Goal: Information Seeking & Learning: Learn about a topic

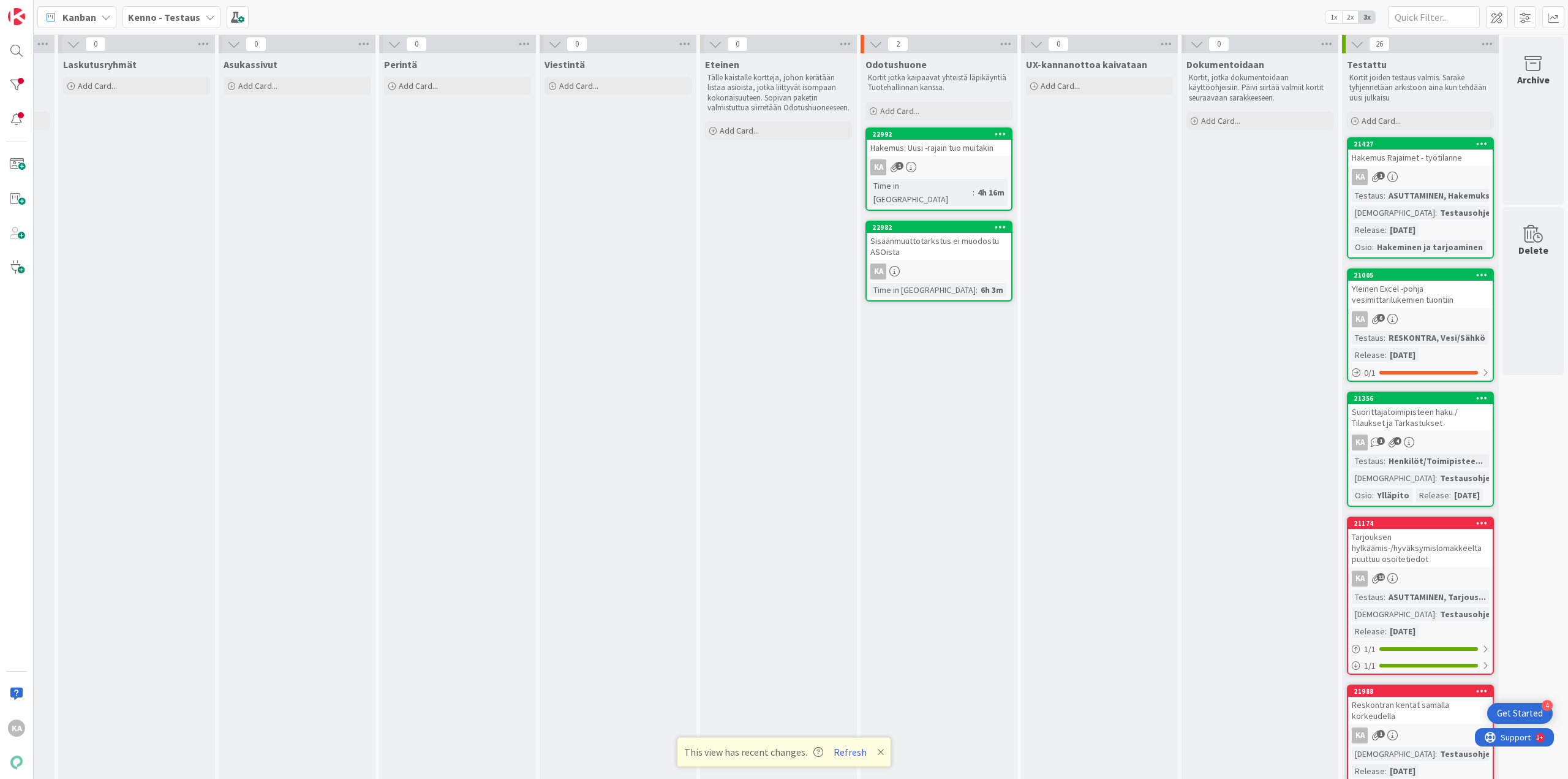
scroll to position [0, 310]
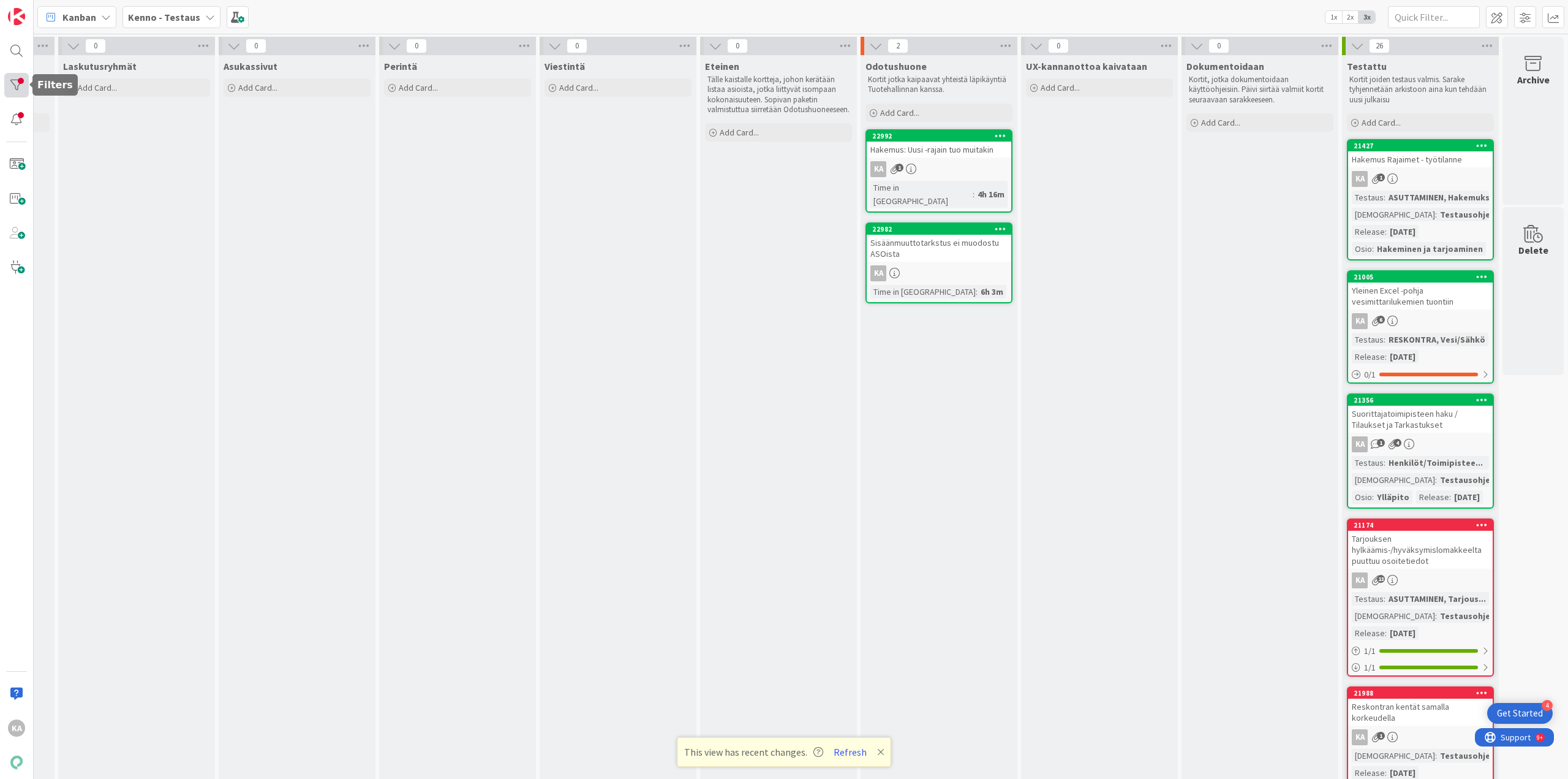
click at [10, 80] on div at bounding box center [17, 85] width 25 height 25
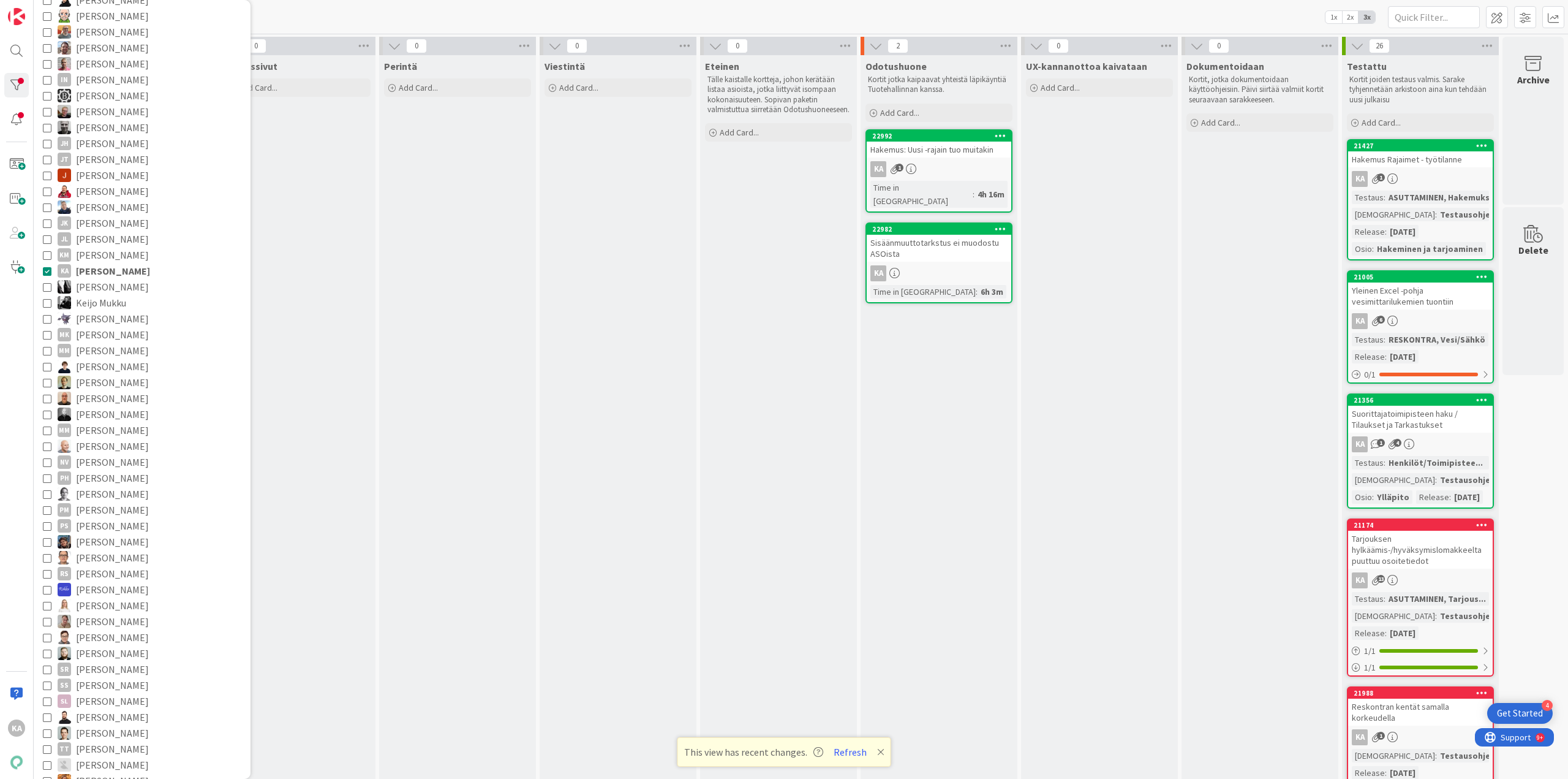
scroll to position [184, 0]
drag, startPoint x: 92, startPoint y: 570, endPoint x: 155, endPoint y: 504, distance: 91.2
click at [108, 513] on div "[PERSON_NAME] [PERSON_NAME] [PERSON_NAME] [PERSON_NAME] [PERSON_NAME] IN [PERSO…" at bounding box center [142, 413] width 205 height 883
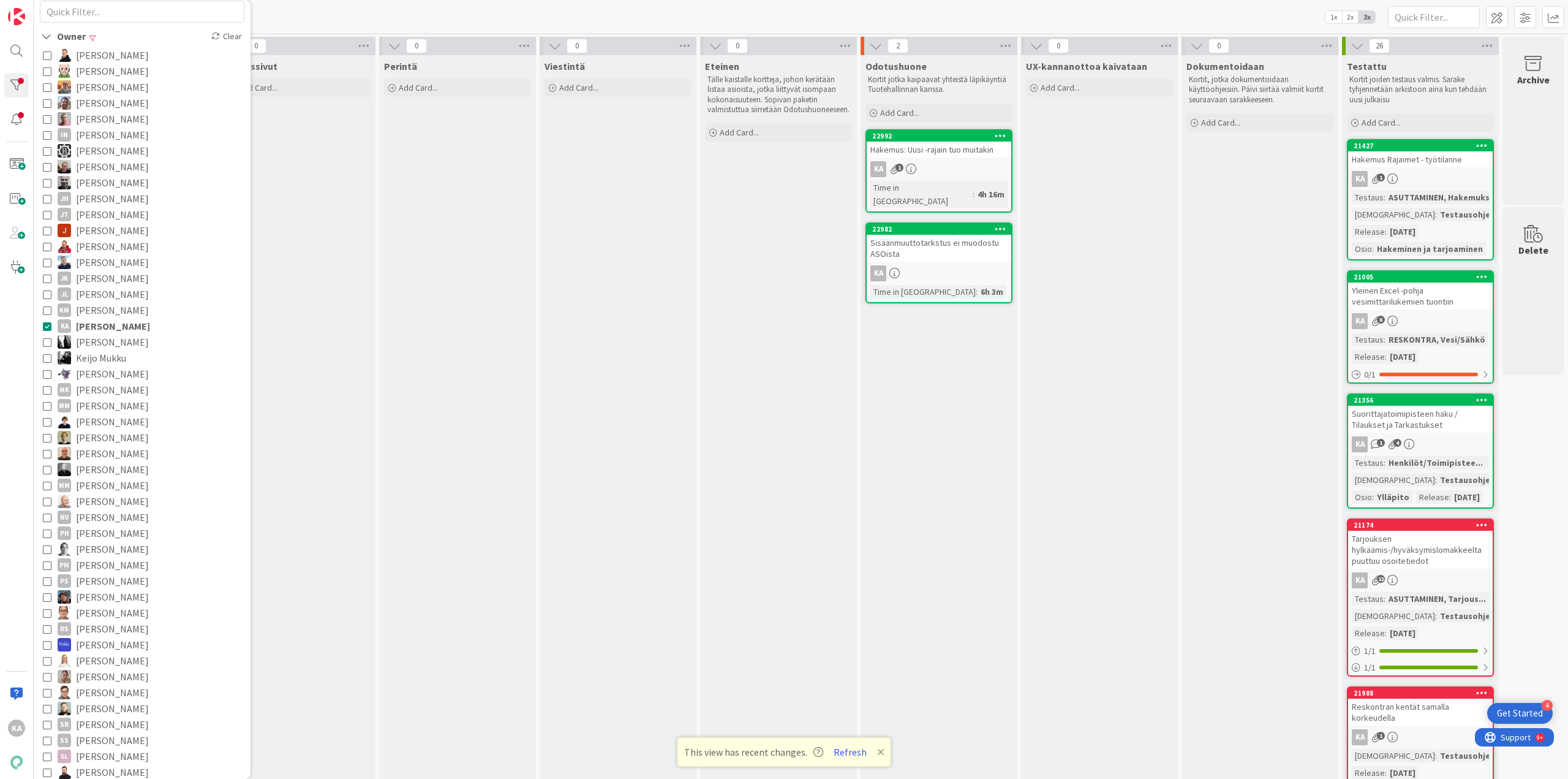
scroll to position [122, 0]
click at [104, 314] on span "[PERSON_NAME]" at bounding box center [113, 314] width 74 height 16
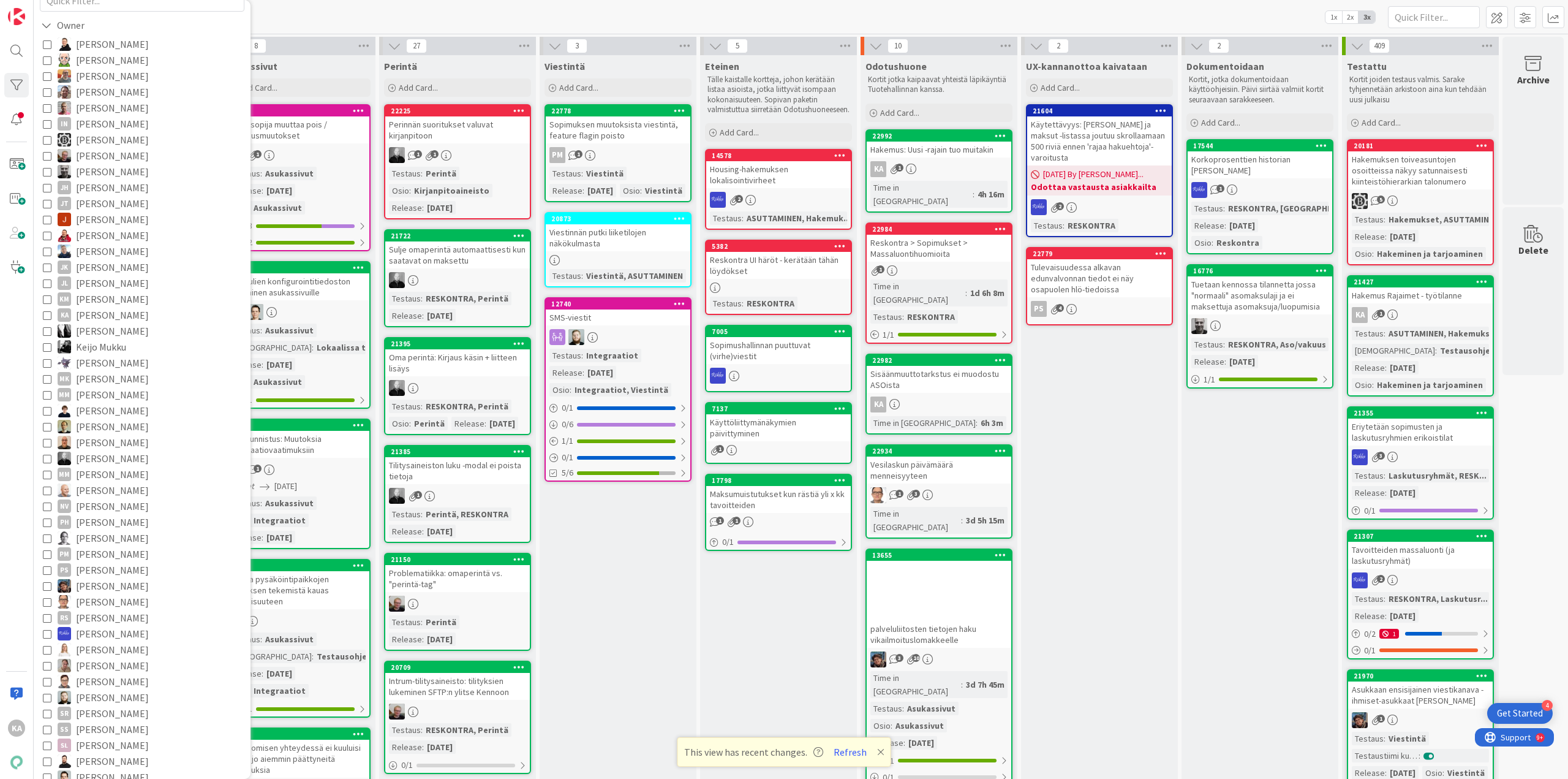
click at [467, 16] on div "[PERSON_NAME] - Testaus 1x 2x 3x" at bounding box center [801, 17] width 1534 height 34
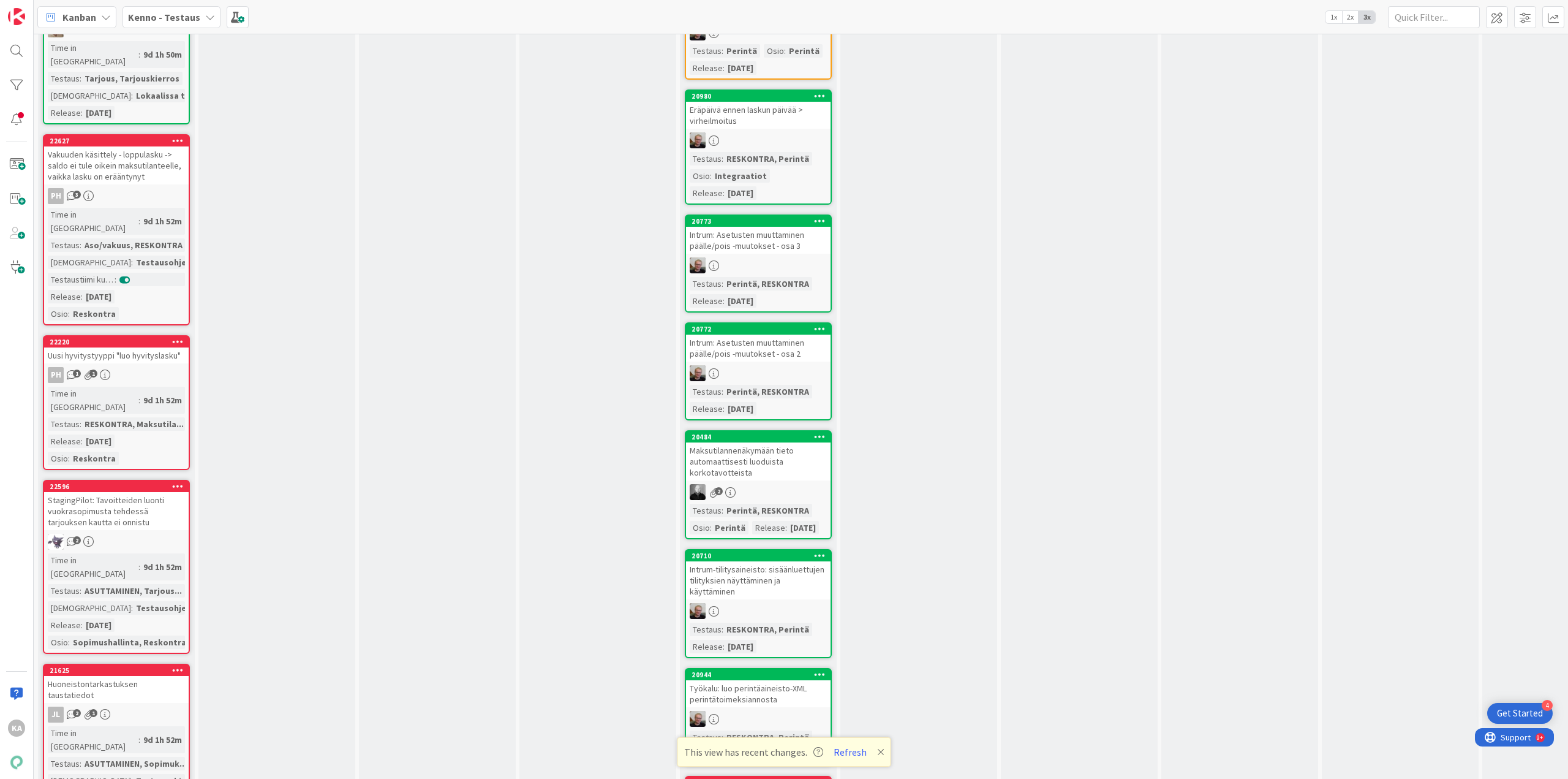
scroll to position [2267, 0]
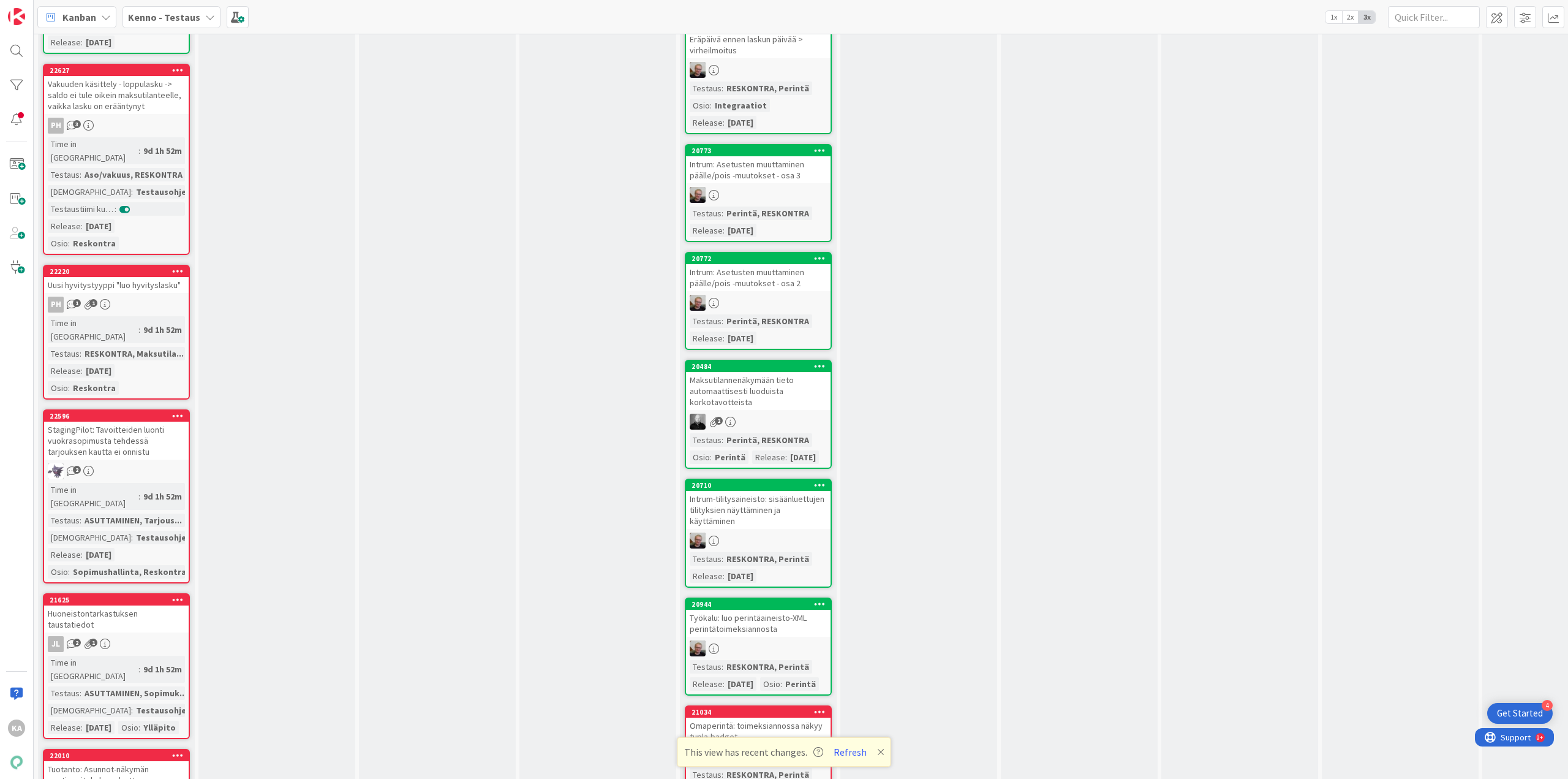
click at [162, 606] on div "Huoneistontarkastuksen taustatiedot" at bounding box center [116, 619] width 145 height 27
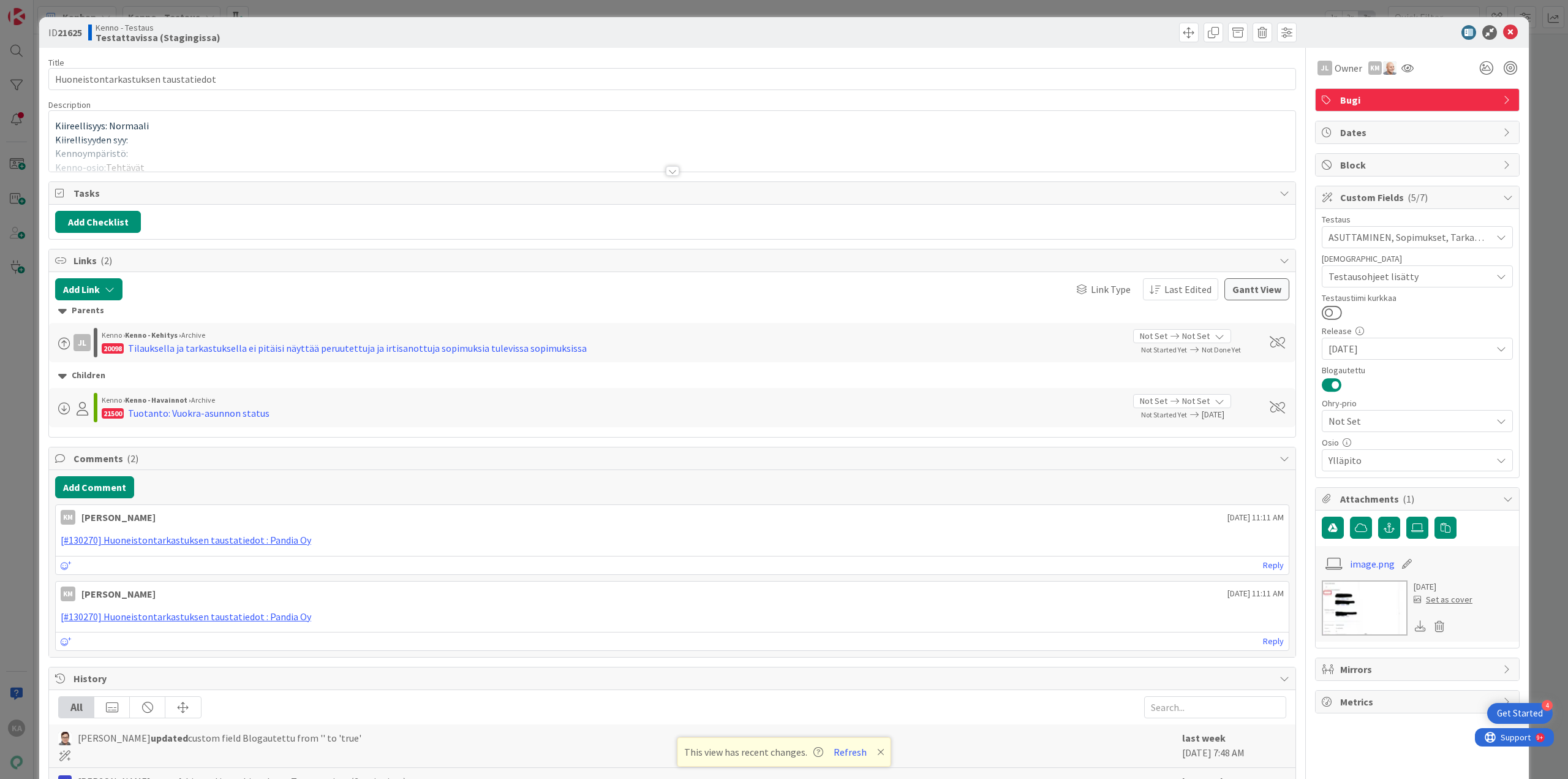
click at [670, 169] on div at bounding box center [673, 170] width 14 height 10
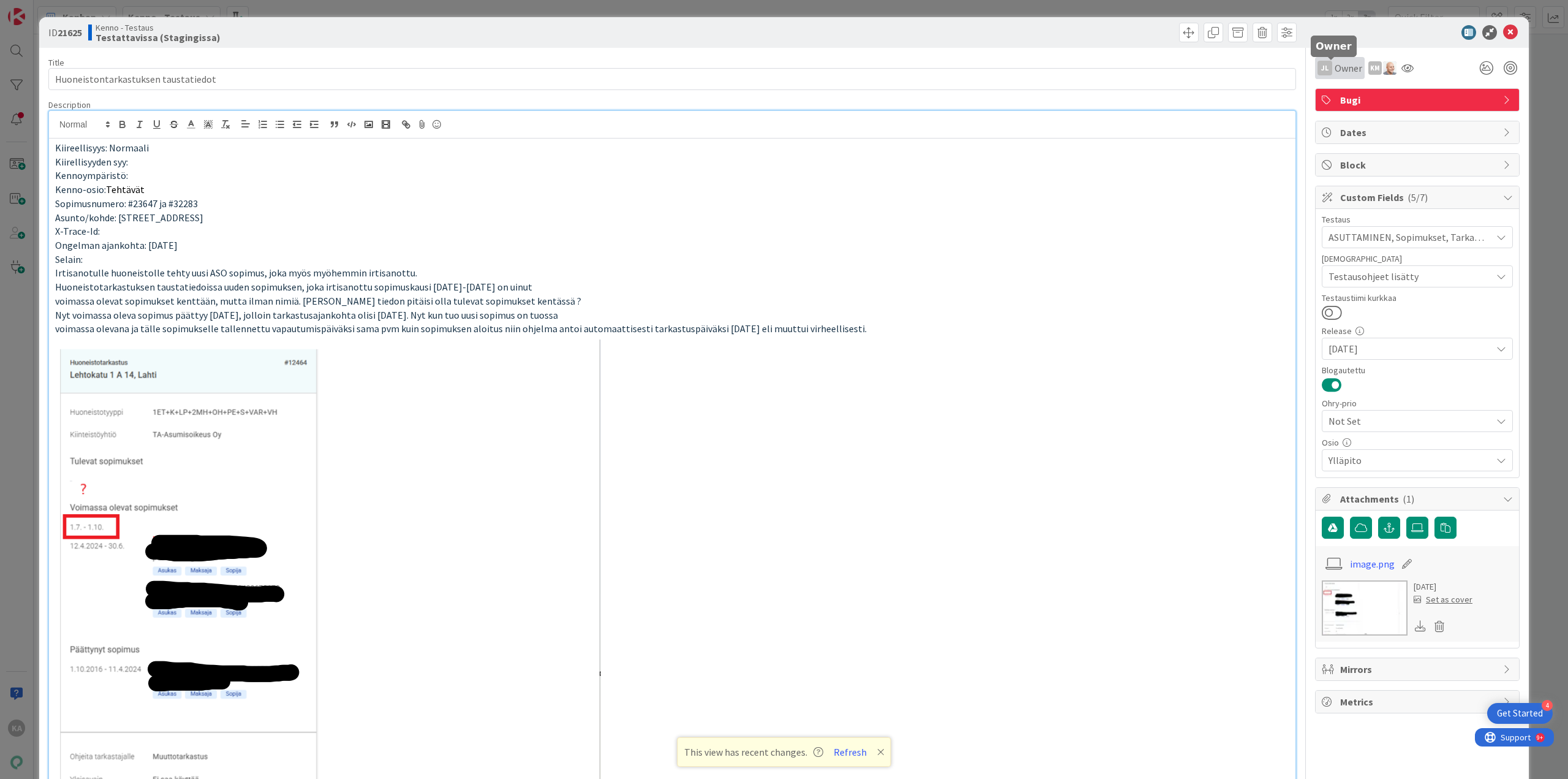
click at [1339, 64] on span "Owner" at bounding box center [1348, 68] width 28 height 15
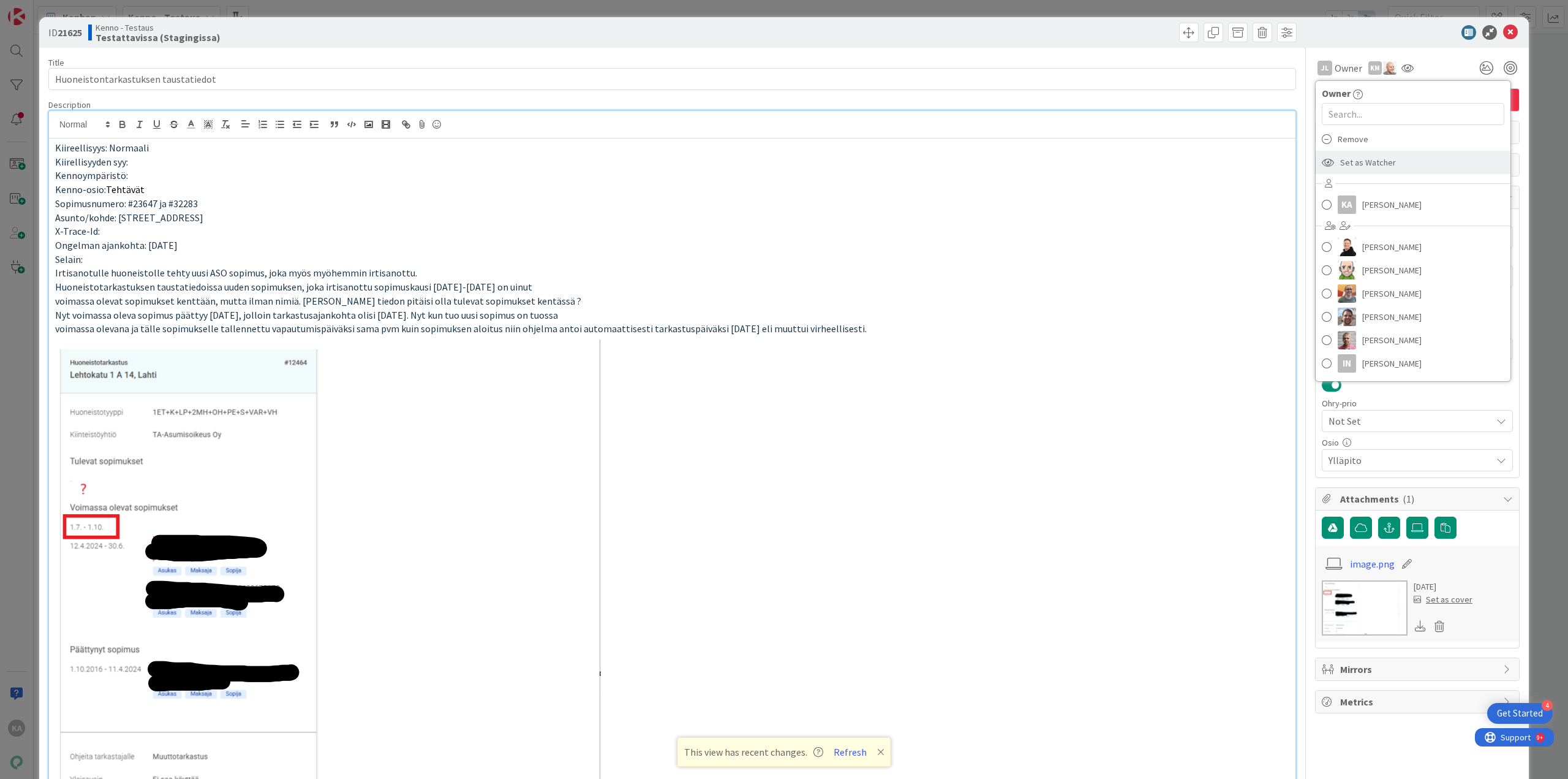
click at [1377, 165] on span "Set as Watcher" at bounding box center [1368, 162] width 56 height 18
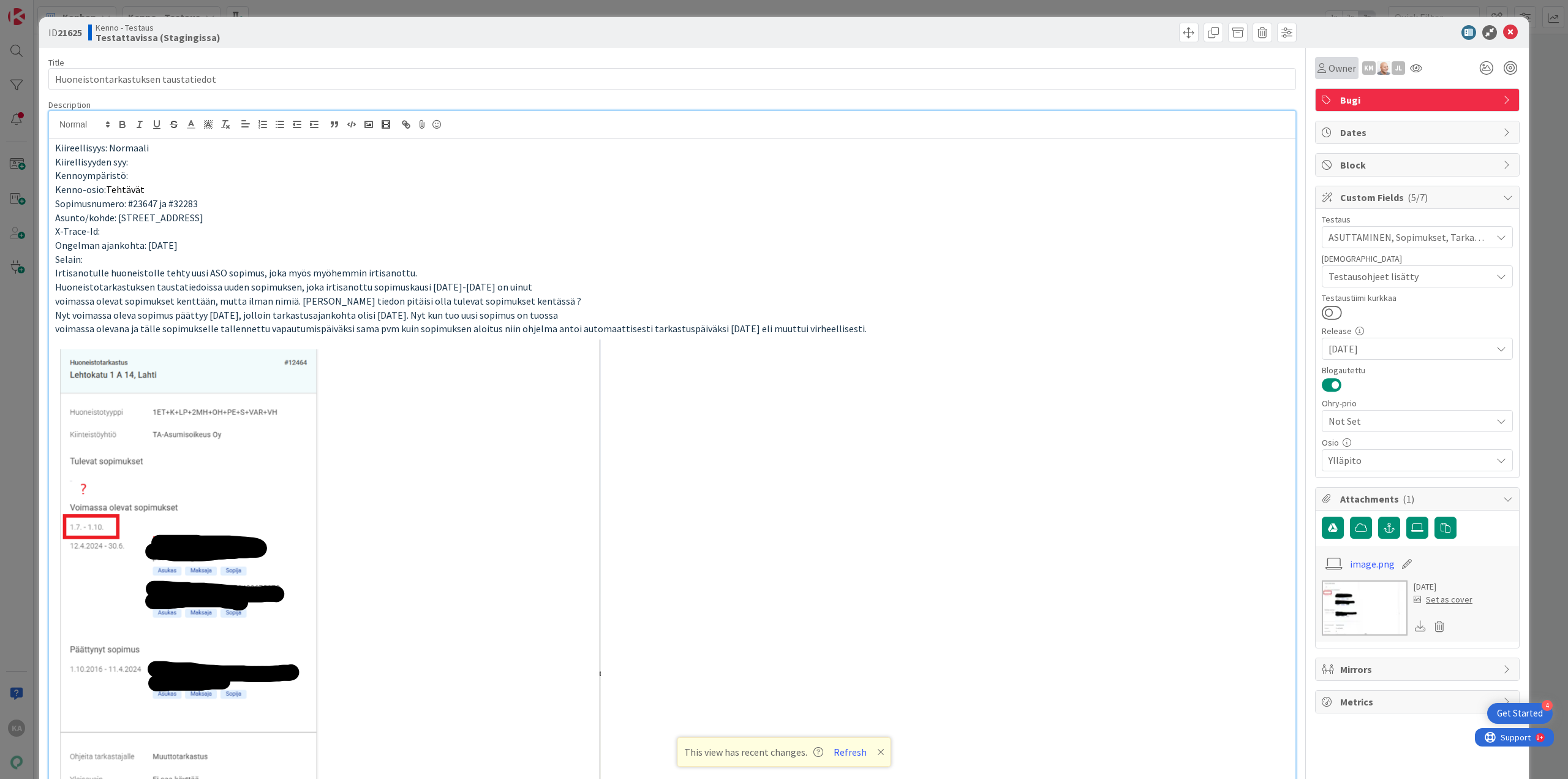
click at [1329, 71] on span "Owner" at bounding box center [1342, 68] width 28 height 15
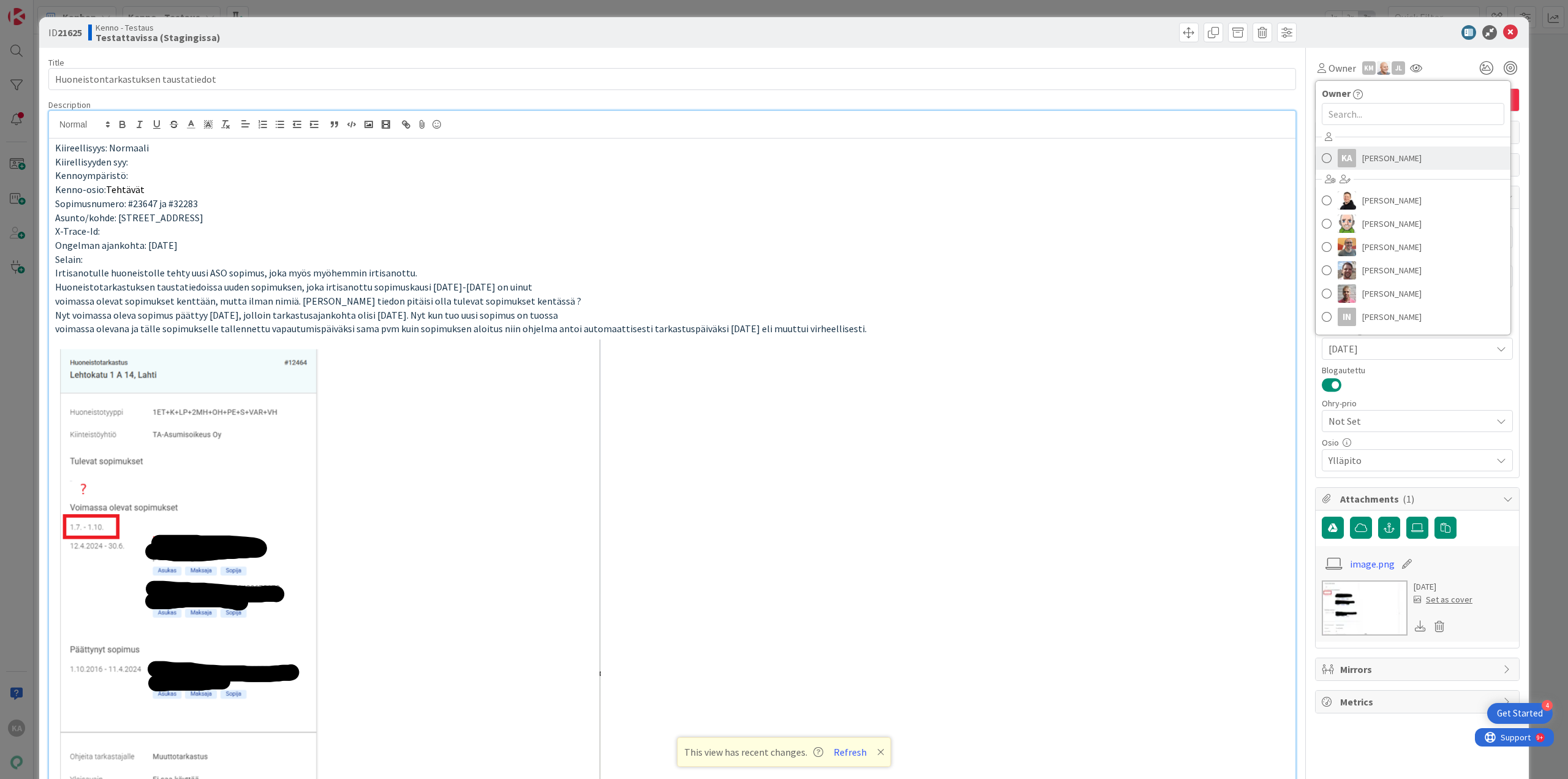
click at [1362, 161] on span "[PERSON_NAME]" at bounding box center [1392, 158] width 59 height 18
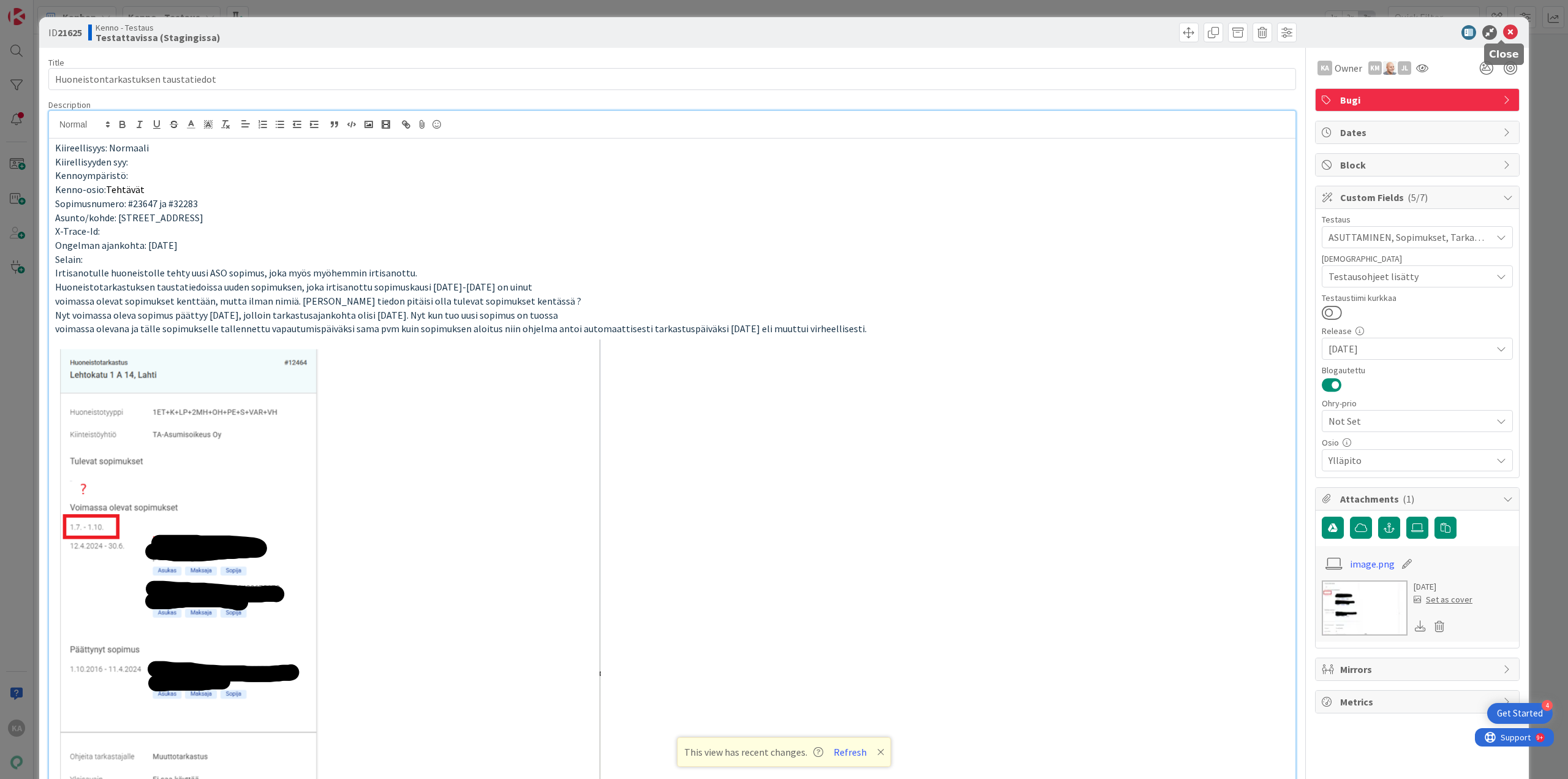
click at [1503, 31] on icon at bounding box center [1511, 32] width 15 height 15
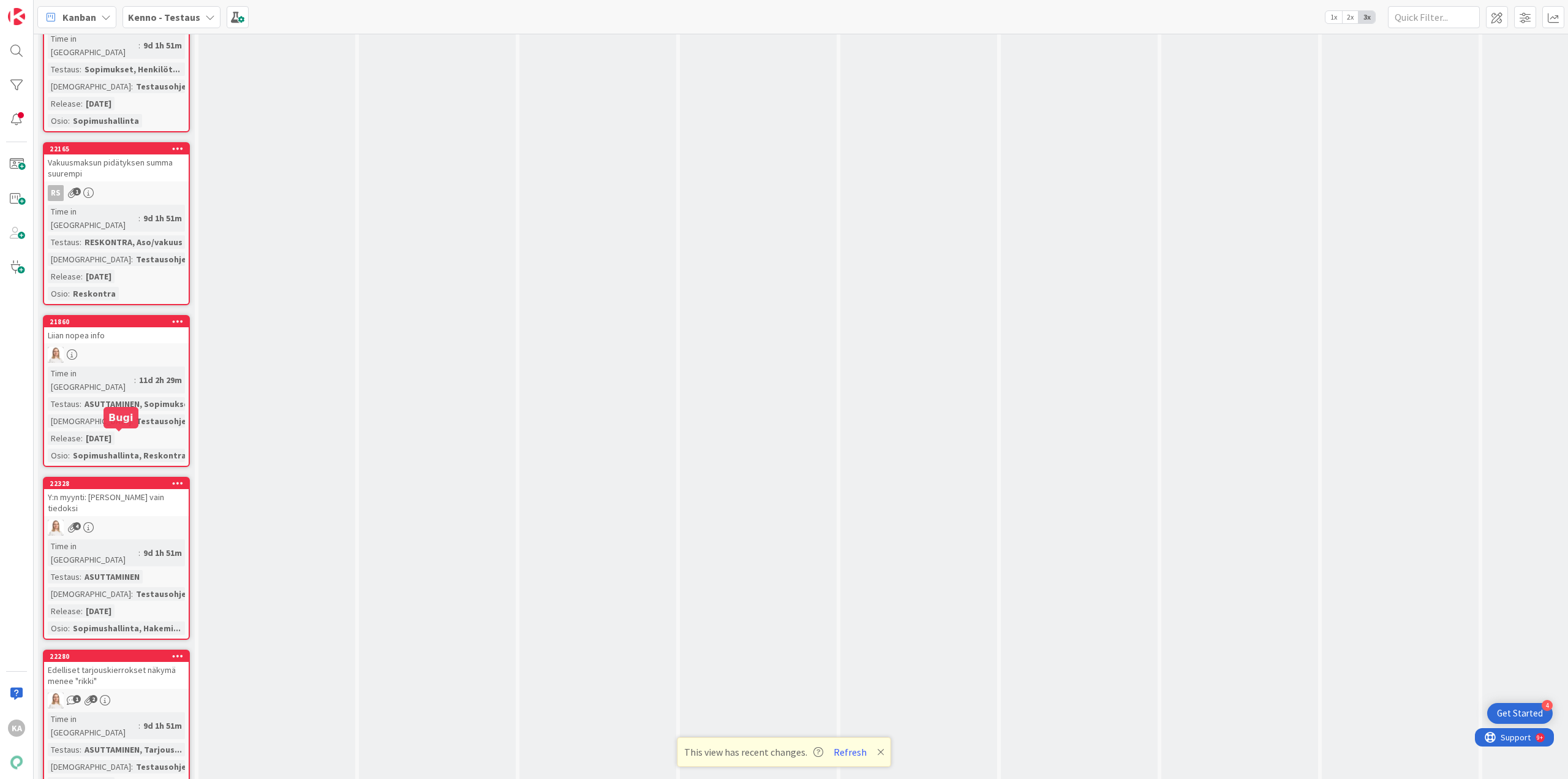
scroll to position [3800, 0]
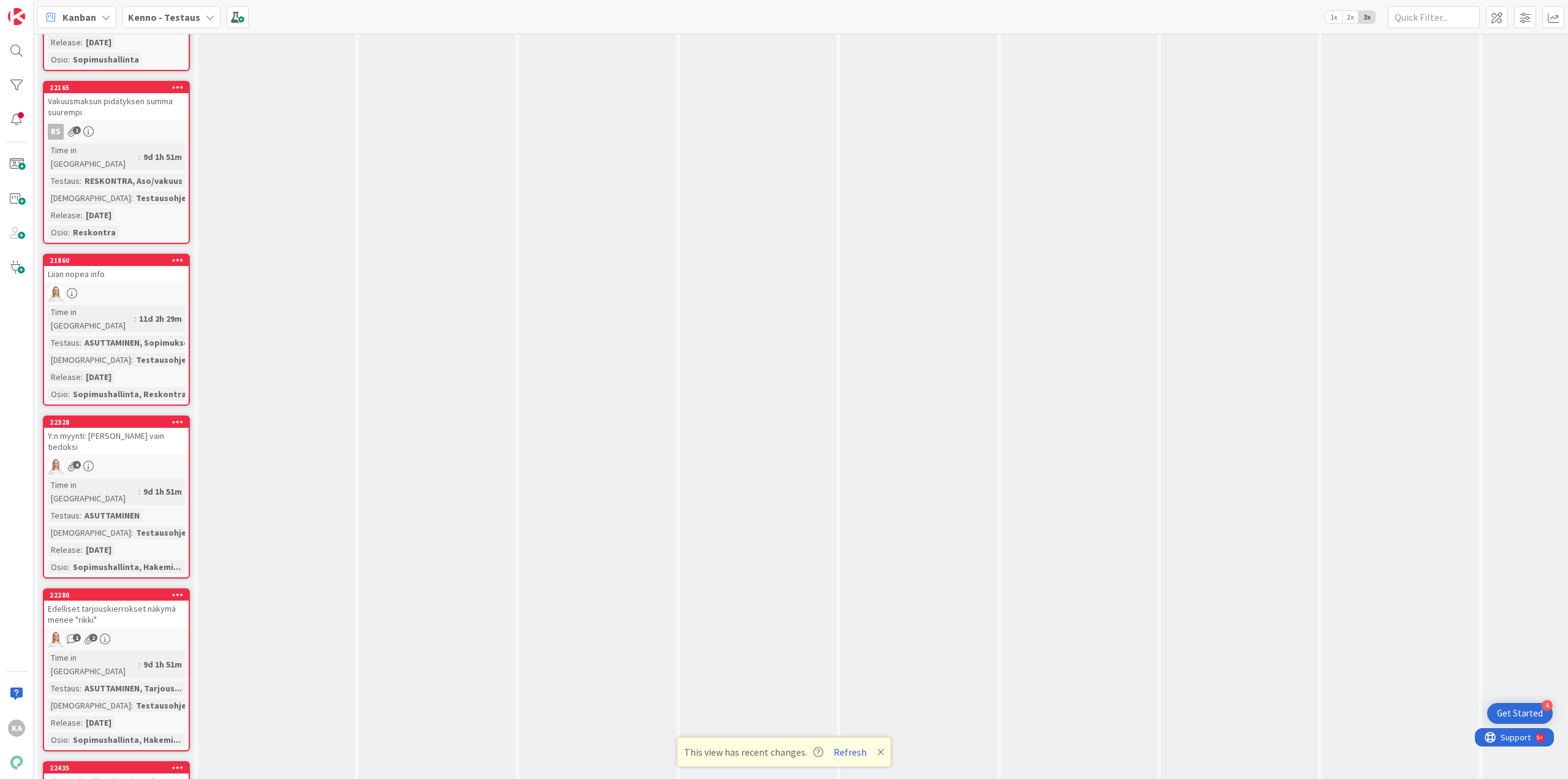
click at [141, 773] on div "Kiinteistöt-näkymän Tulosta-listaus hypähtää" at bounding box center [116, 787] width 145 height 27
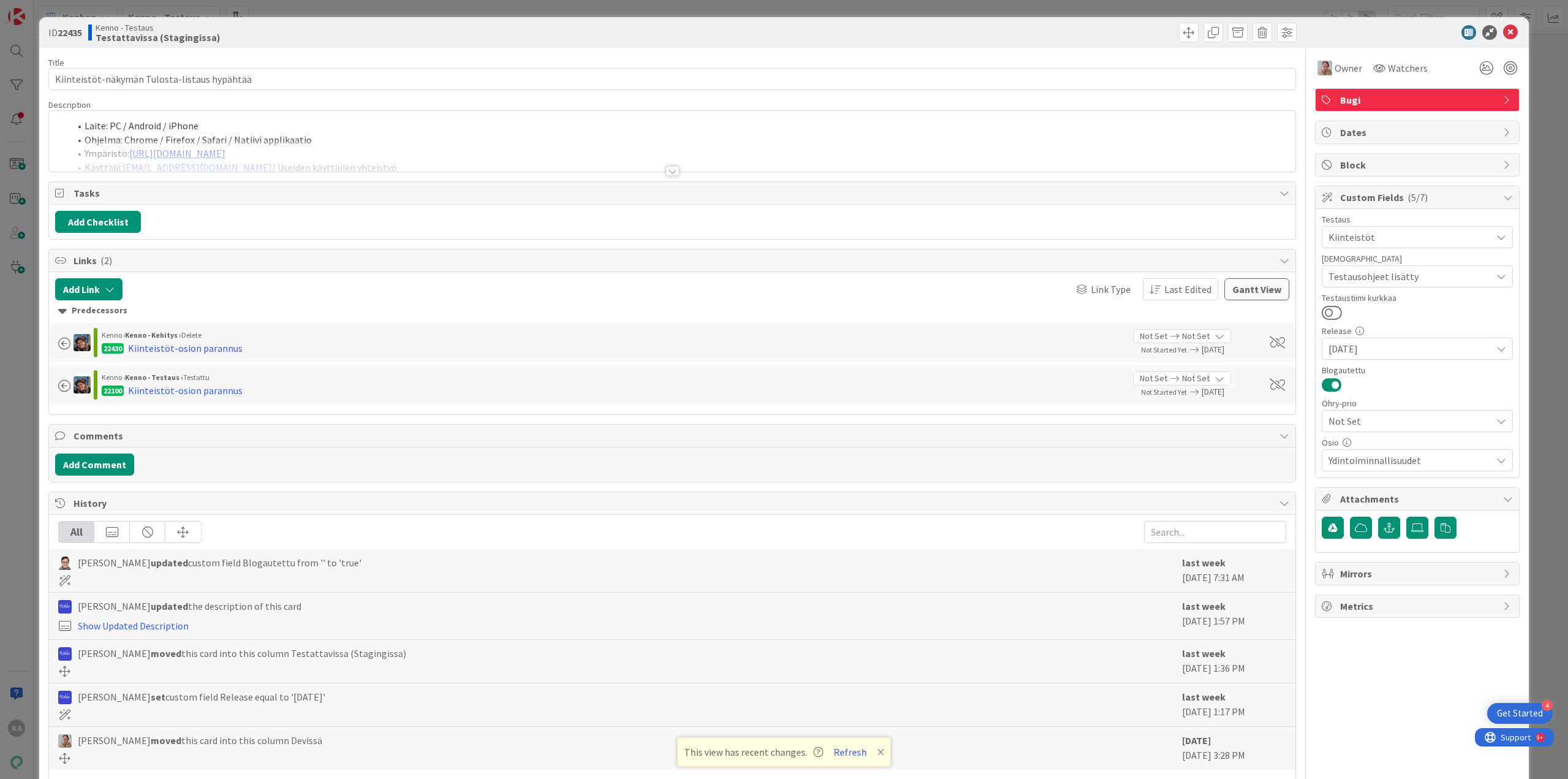
click at [675, 174] on div "Title 44 / 128 Kiinteistöt-näkymän Tulosta-listaus hypähtää Description Laite: …" at bounding box center [672, 423] width 1248 height 750
click at [671, 172] on div at bounding box center [673, 170] width 14 height 10
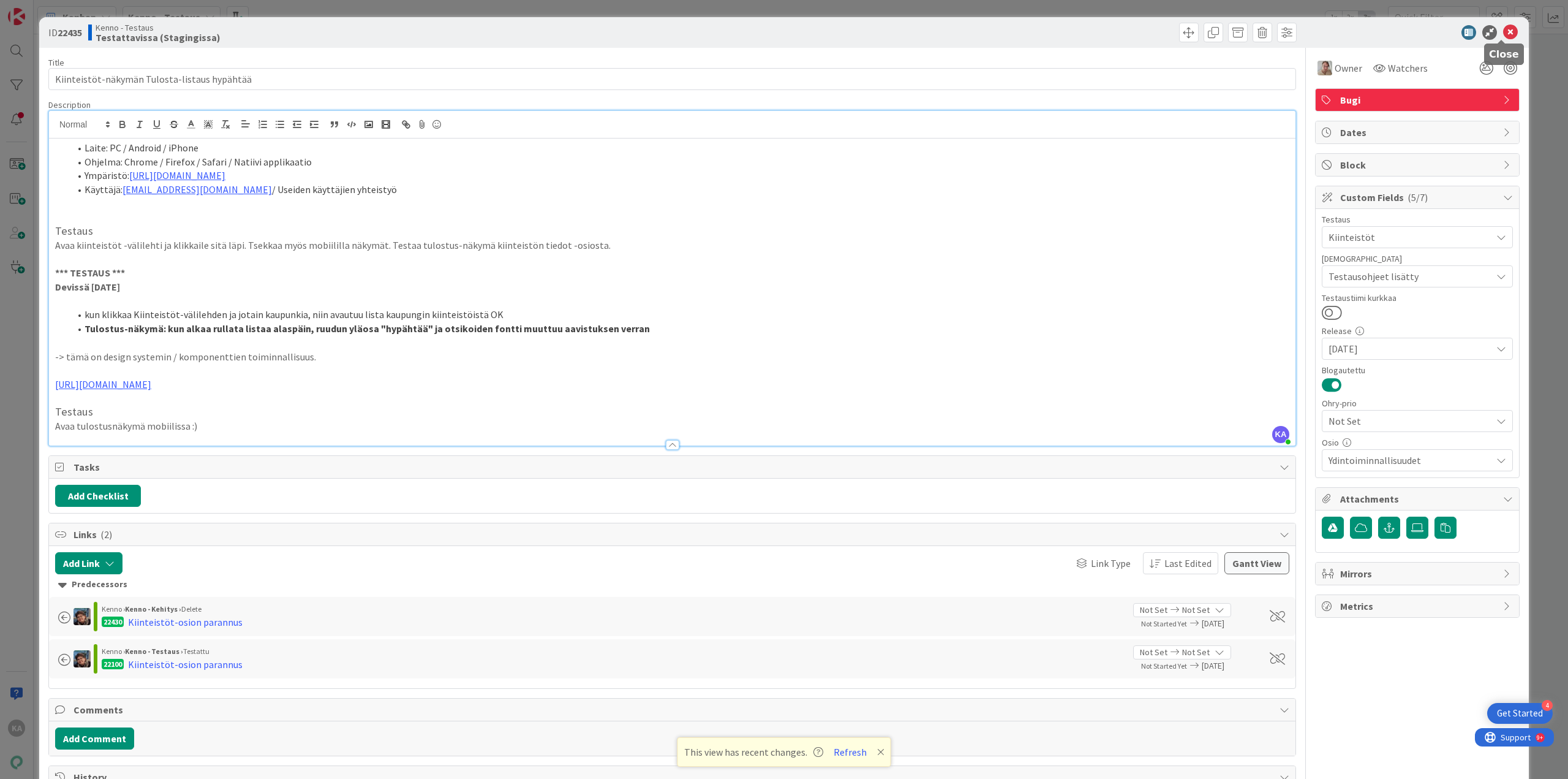
click at [1504, 32] on icon at bounding box center [1511, 32] width 15 height 15
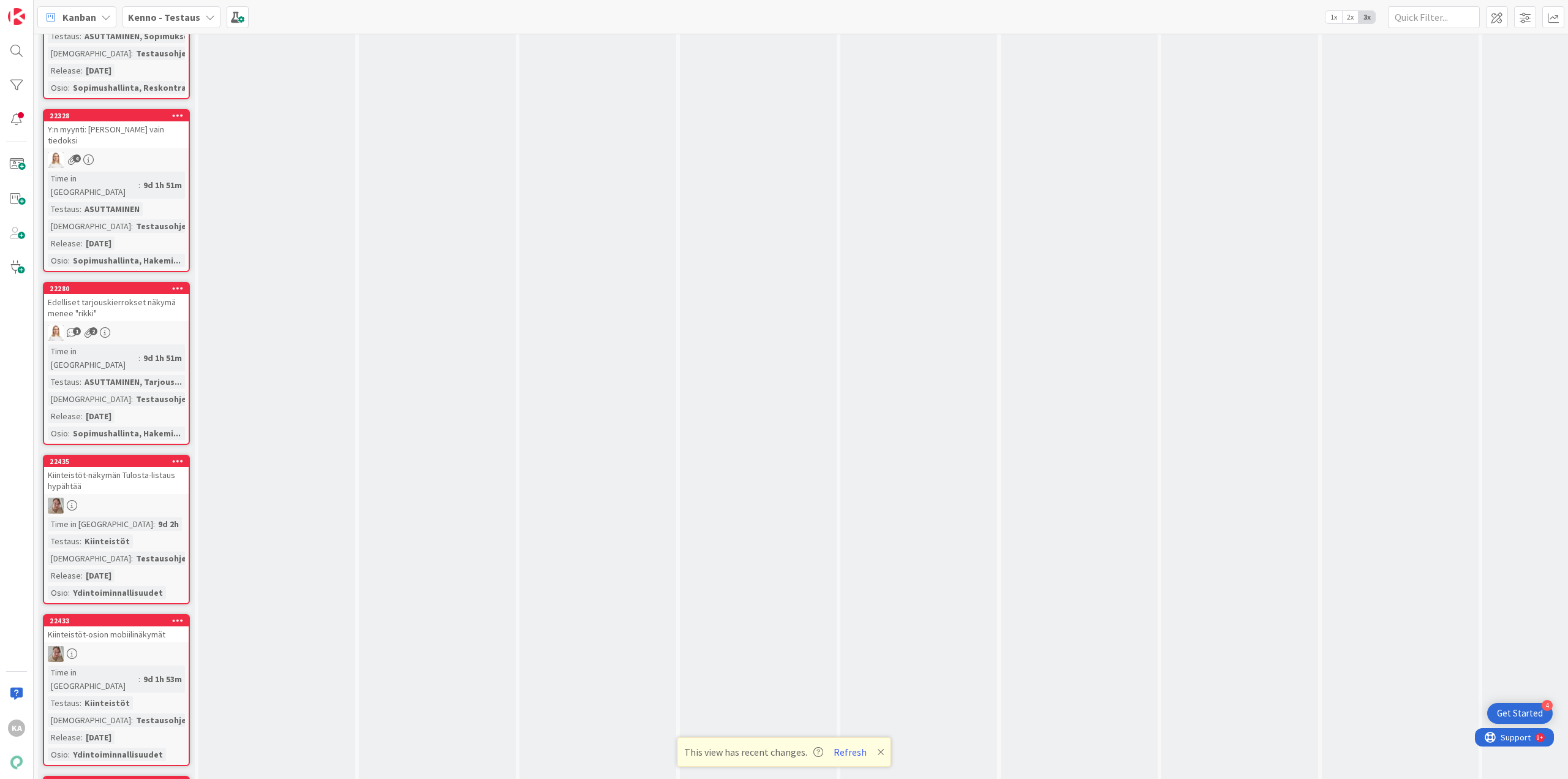
scroll to position [4167, 0]
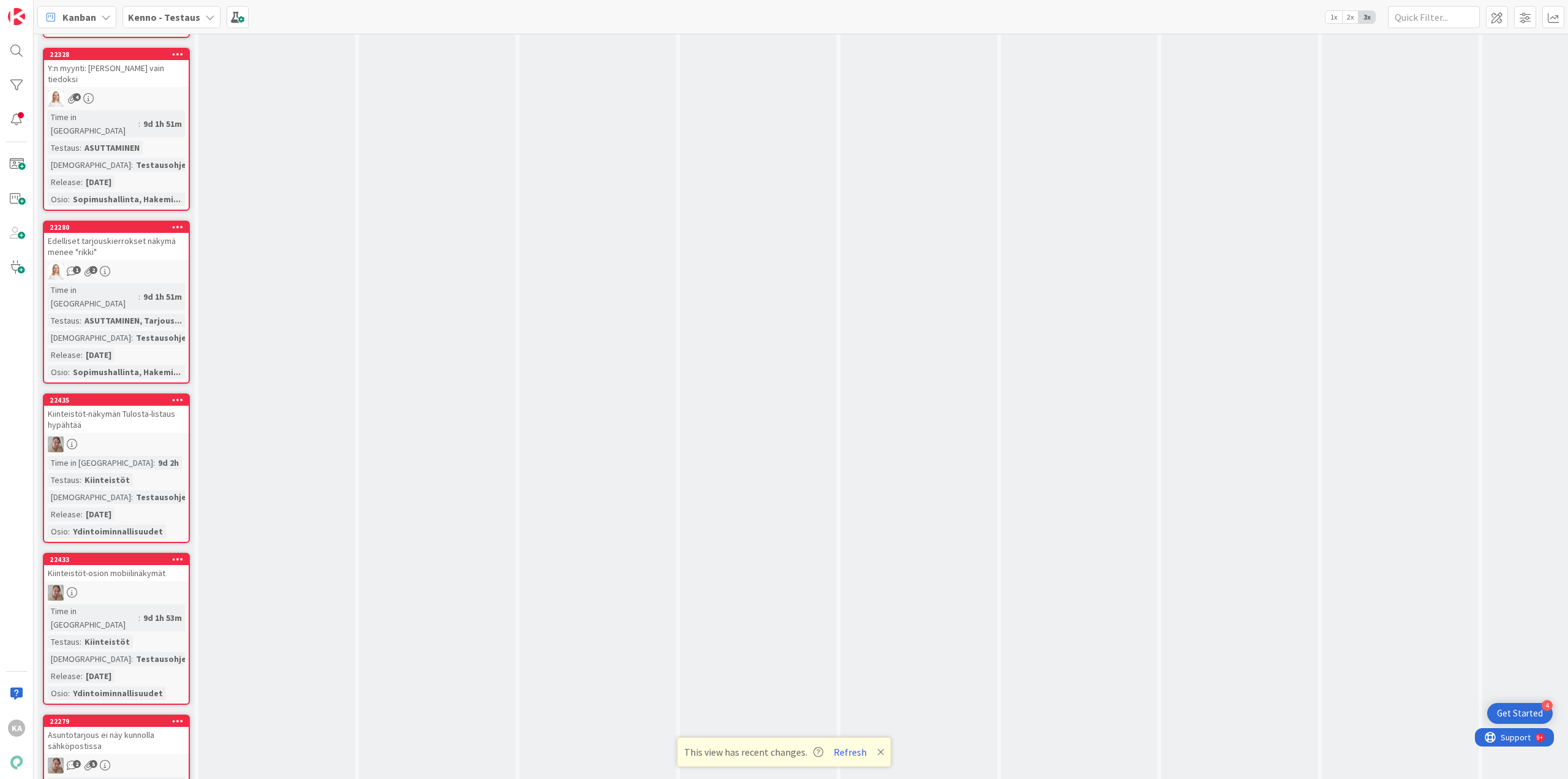
click at [142, 726] on div "Asuntotarjous ei näy kunnolla sähköpostissa" at bounding box center [116, 740] width 145 height 27
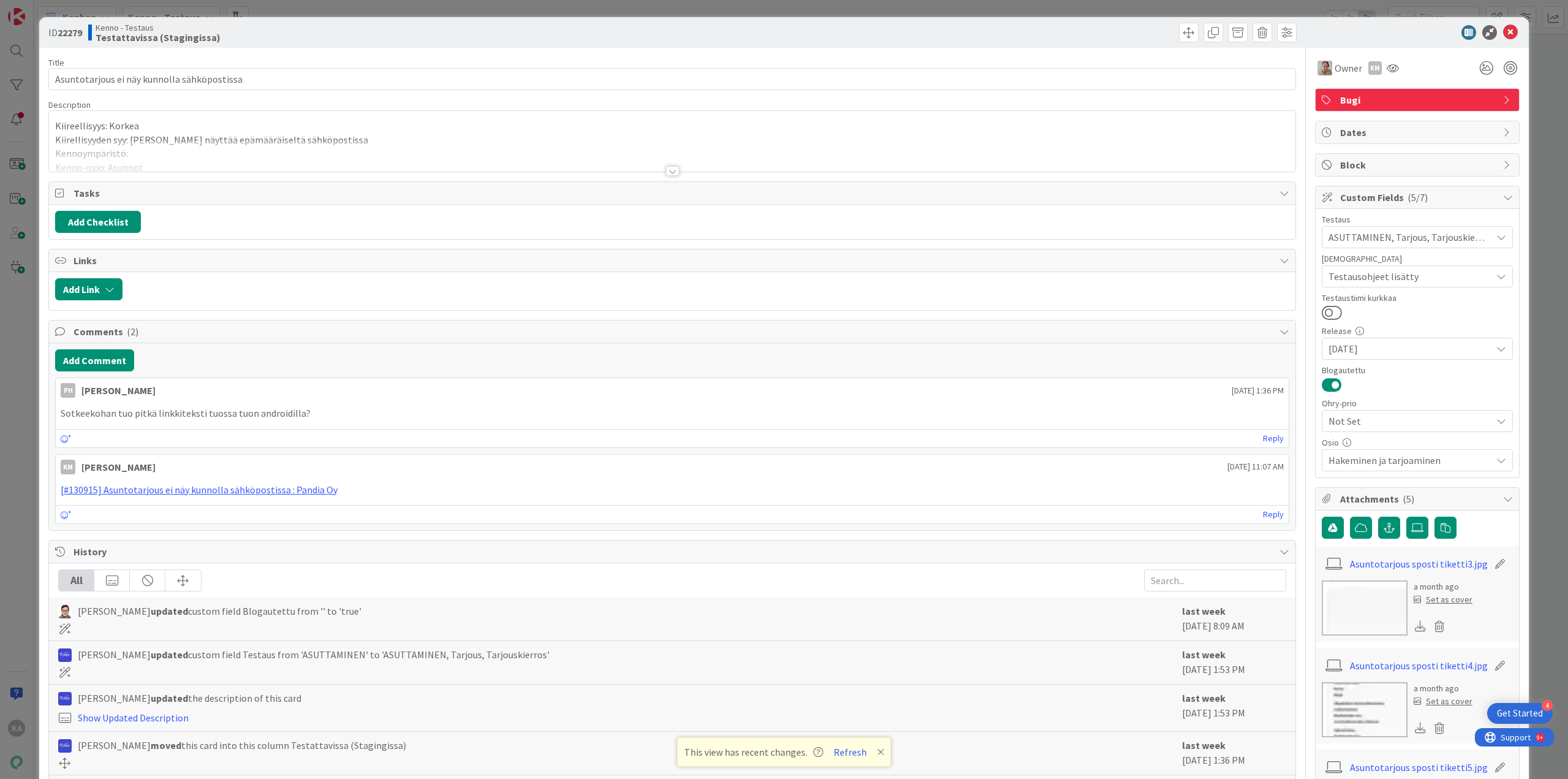
click at [669, 173] on div at bounding box center [673, 170] width 14 height 10
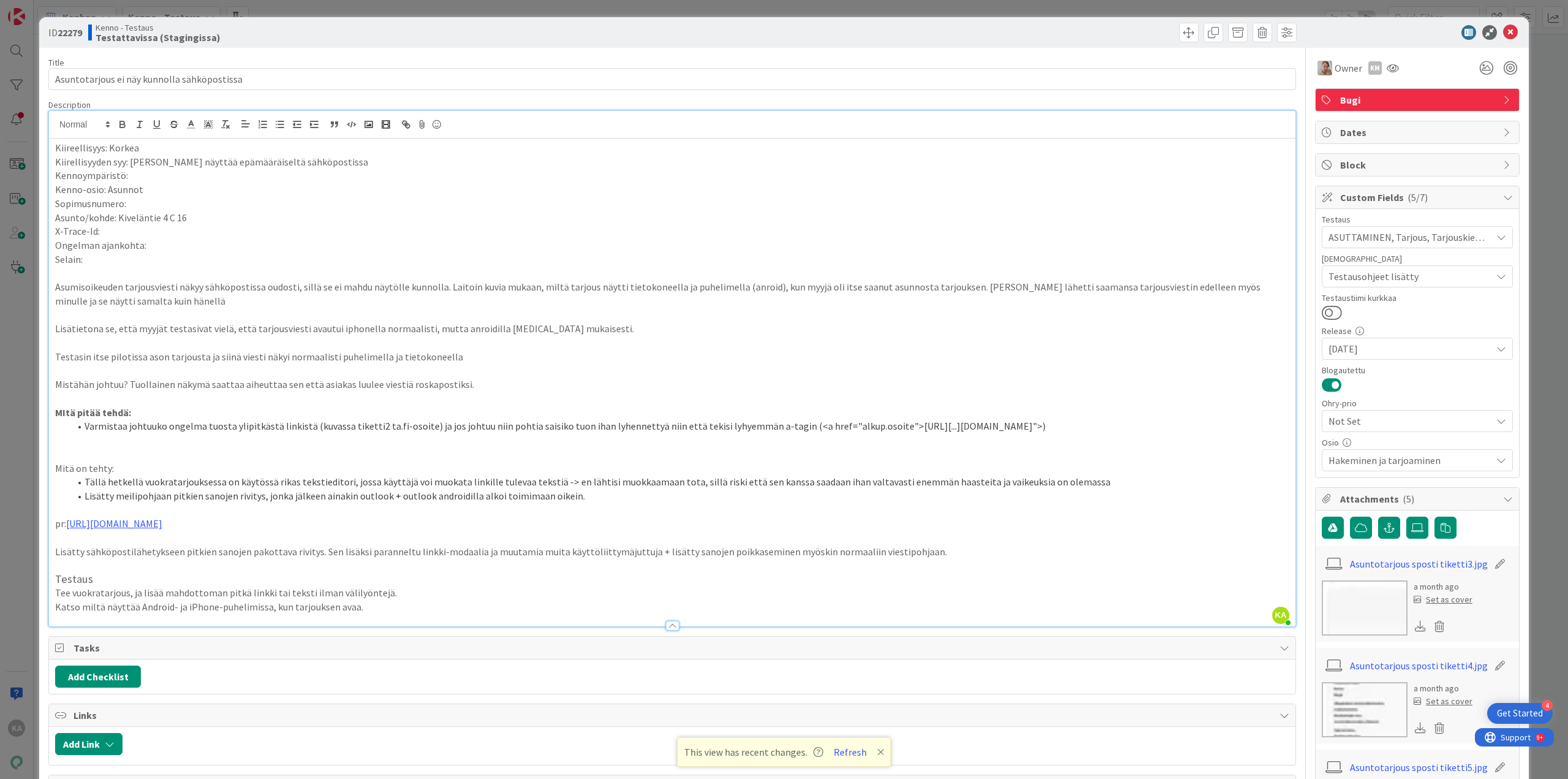
click at [71, 562] on h3 at bounding box center [671, 566] width 1234 height 14
click at [1503, 35] on icon at bounding box center [1511, 32] width 15 height 15
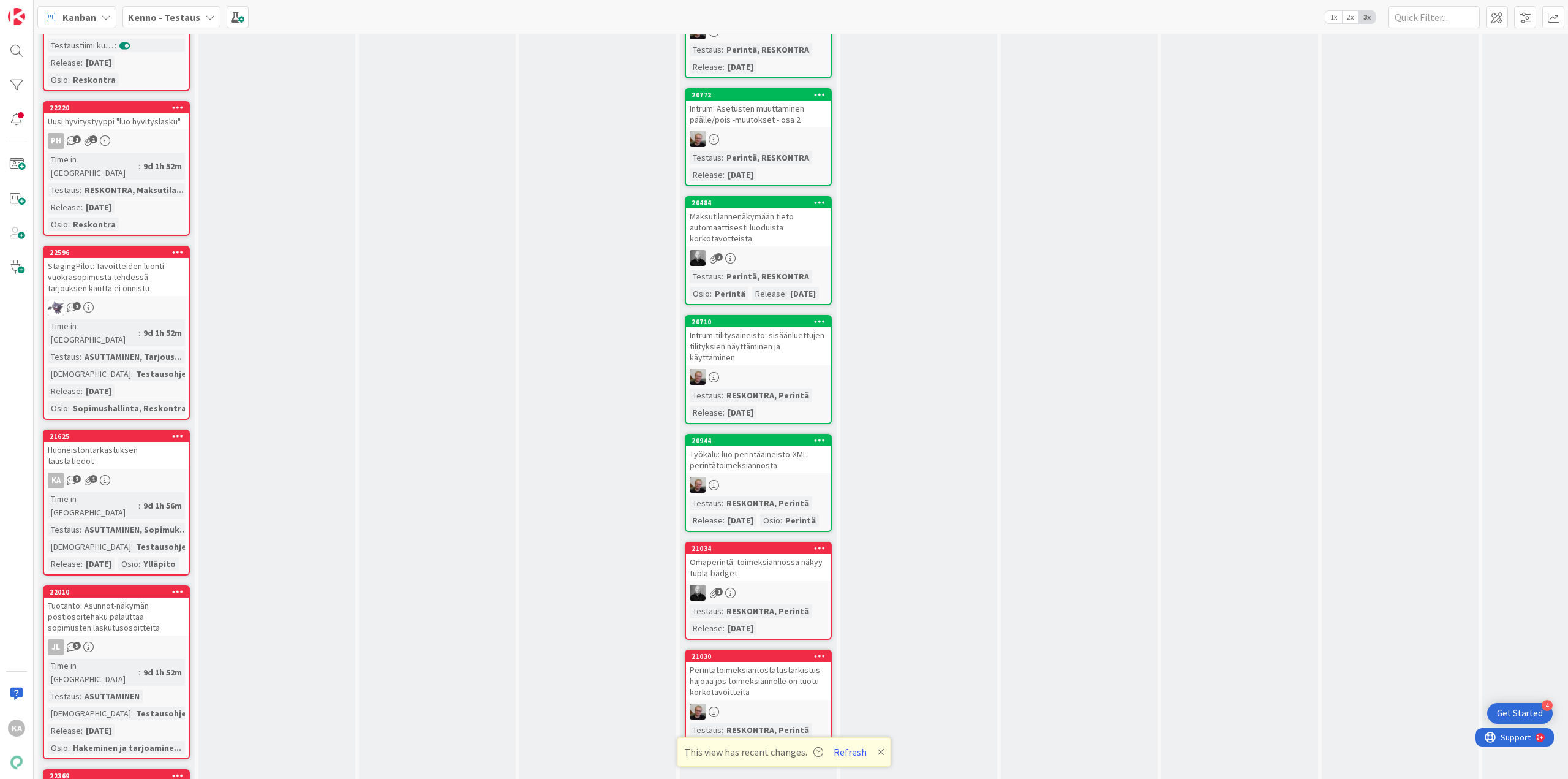
scroll to position [2451, 0]
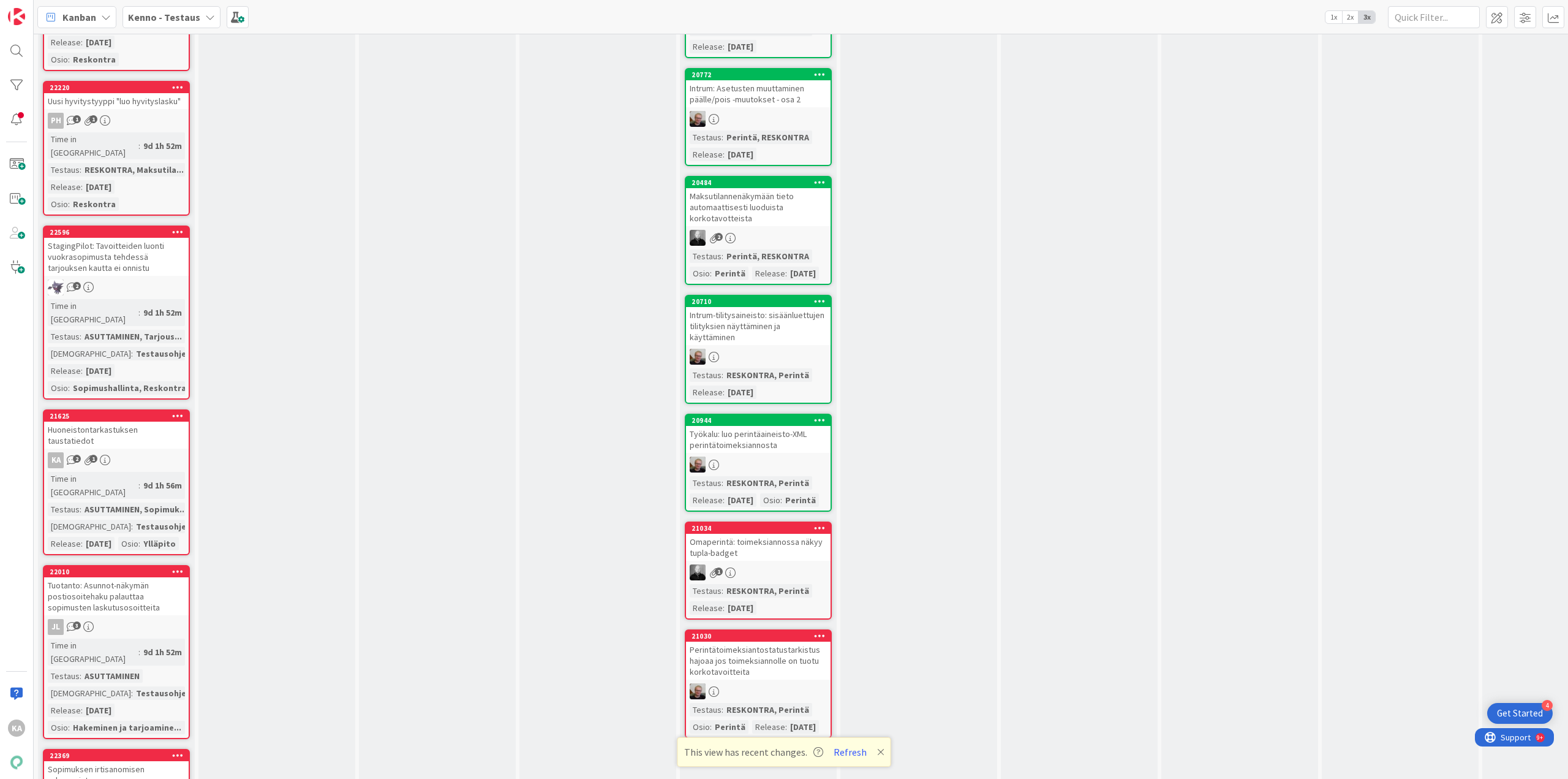
click at [142, 761] on div "Sopimuksen irtisanomisen edunsaajat" at bounding box center [116, 774] width 145 height 27
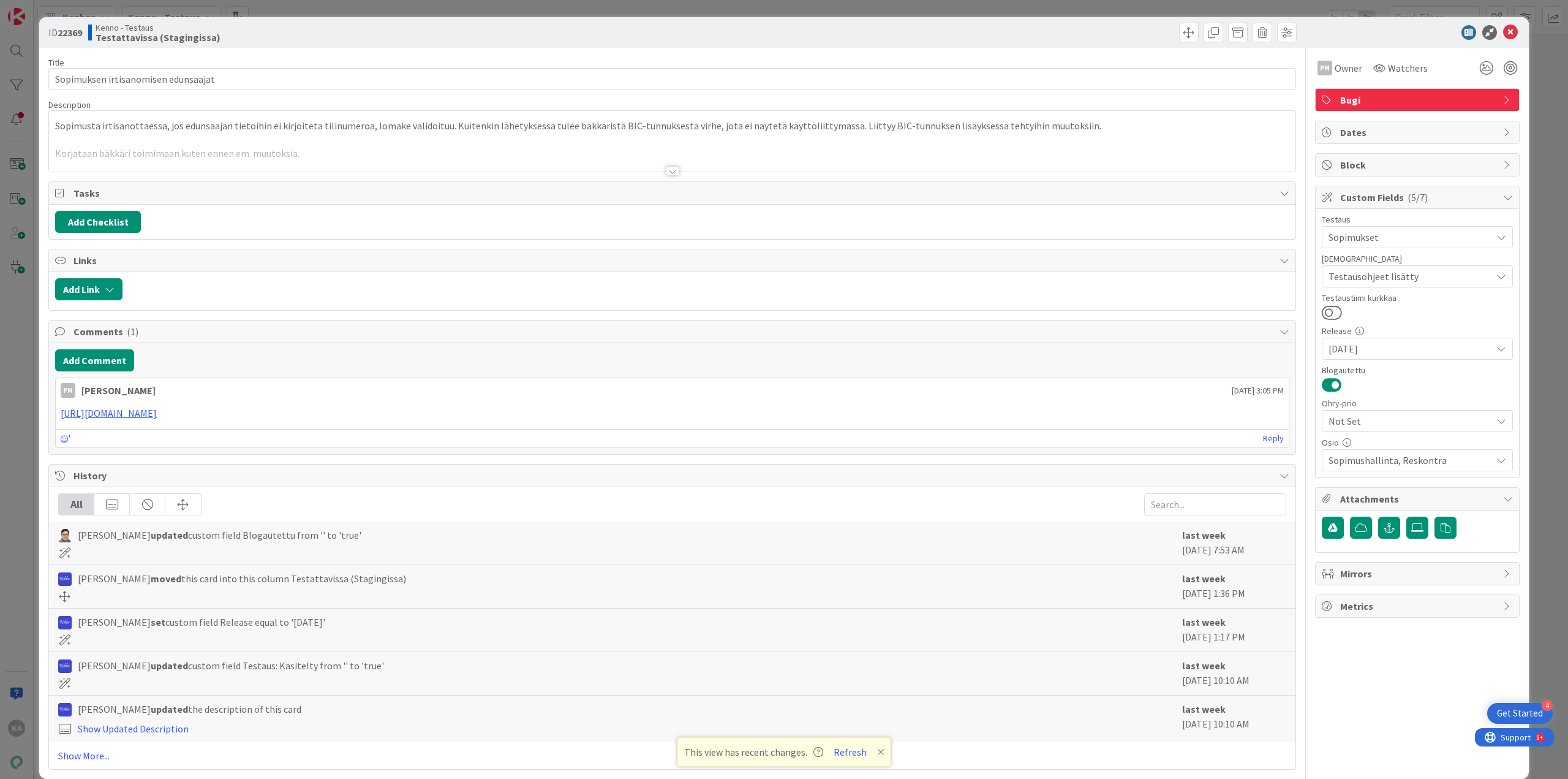
click at [669, 172] on div at bounding box center [673, 170] width 14 height 10
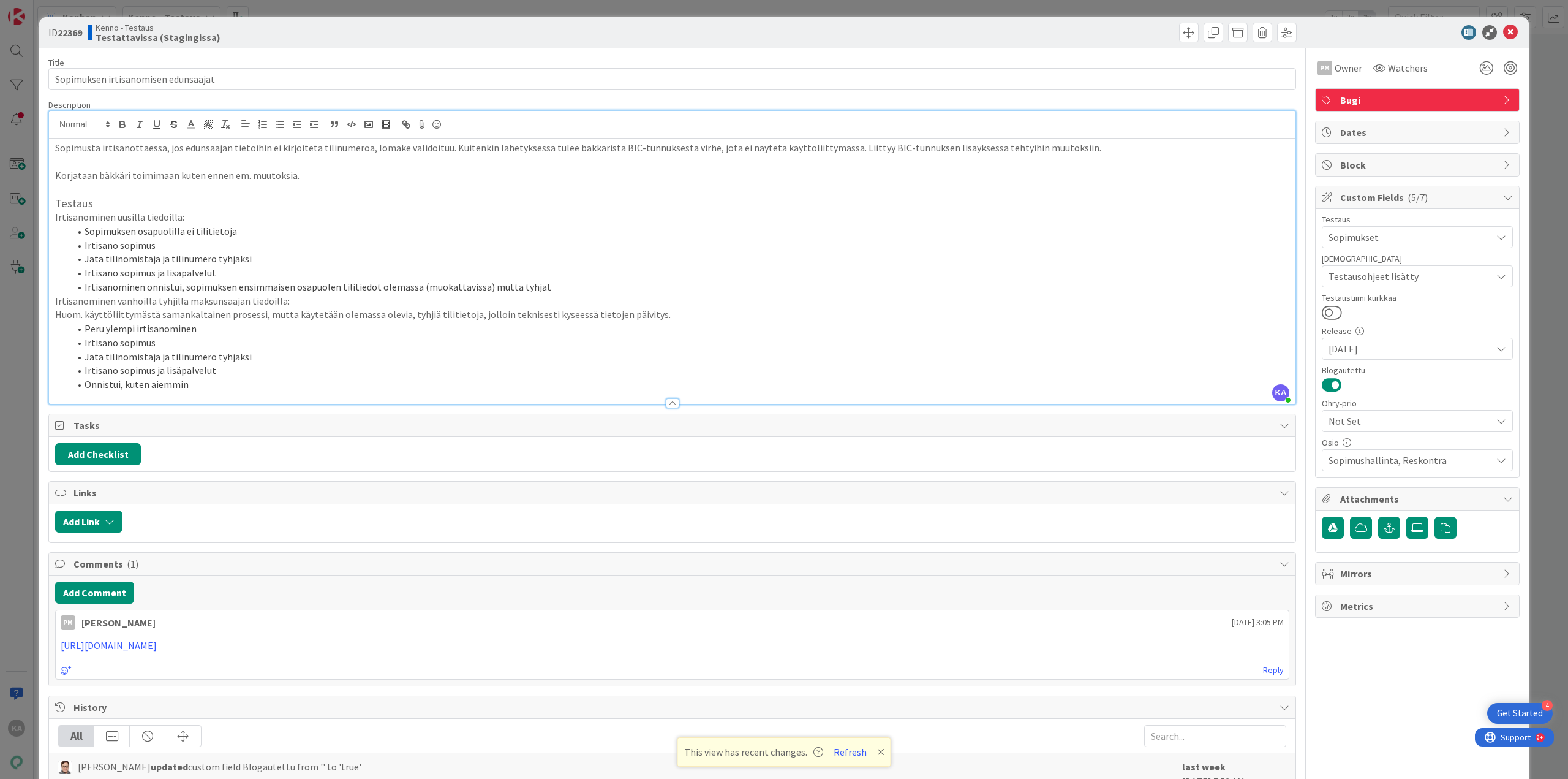
click at [104, 203] on h3 "Testaus" at bounding box center [671, 203] width 1234 height 14
click at [52, 220] on div "Sopimusta irtisanottaessa, jos edunsaajan tietoihin ei kirjoiteta tilinumeroa, …" at bounding box center [672, 272] width 1247 height 266
click at [165, 204] on h3 "Testaus" at bounding box center [671, 203] width 1234 height 14
click at [1503, 29] on icon at bounding box center [1511, 32] width 15 height 15
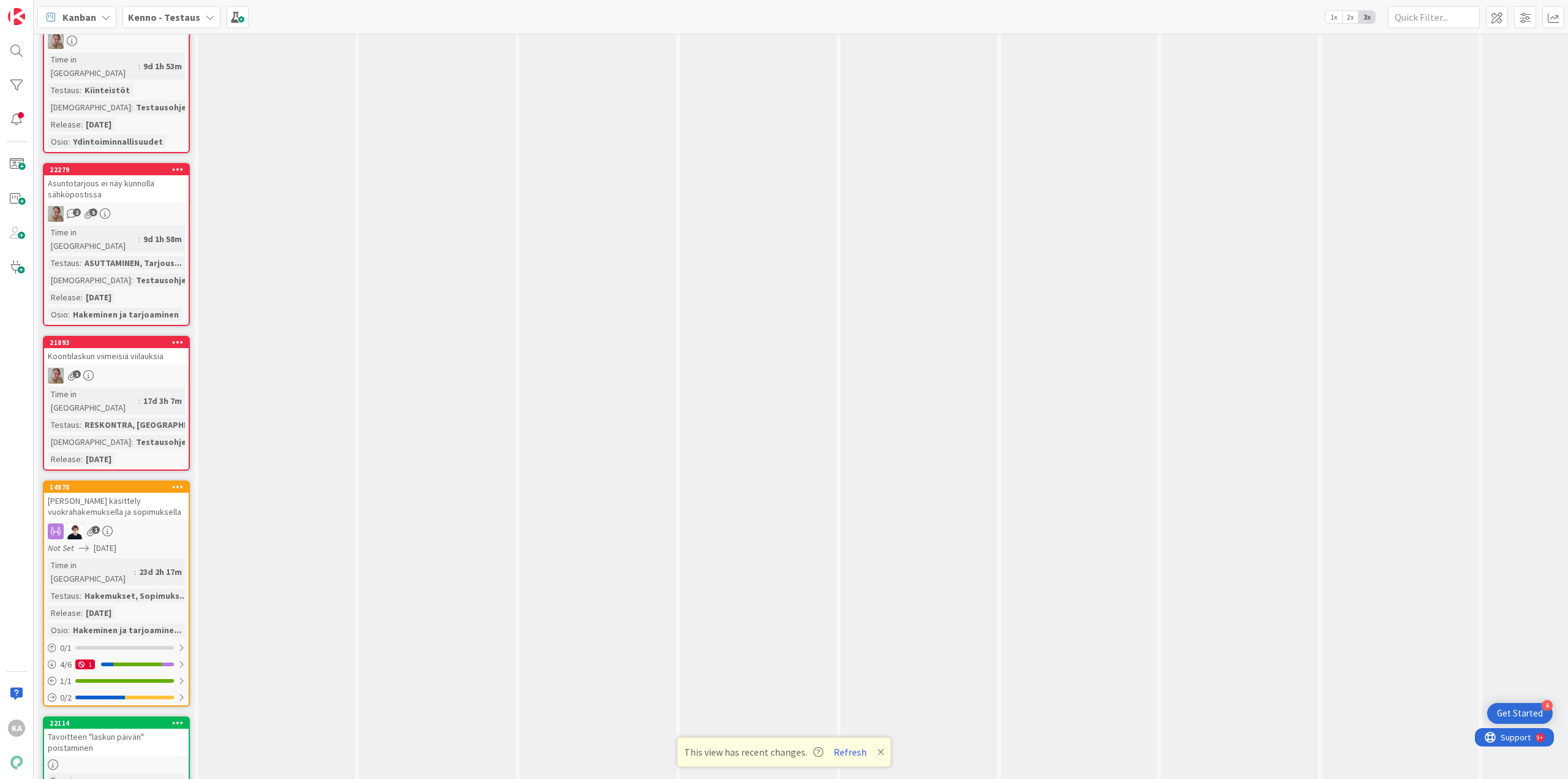
scroll to position [4780, 0]
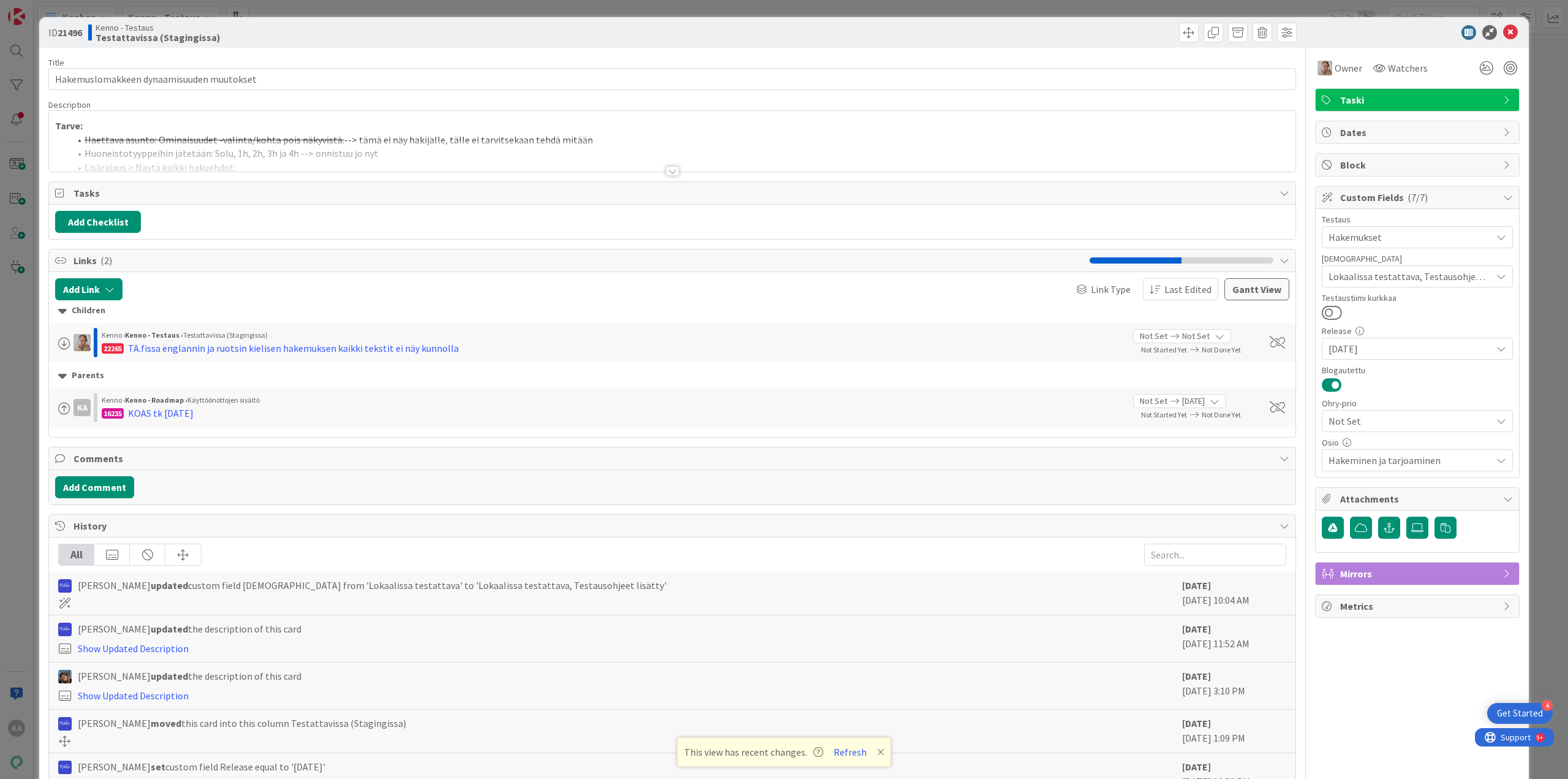
click at [671, 170] on div at bounding box center [673, 170] width 14 height 10
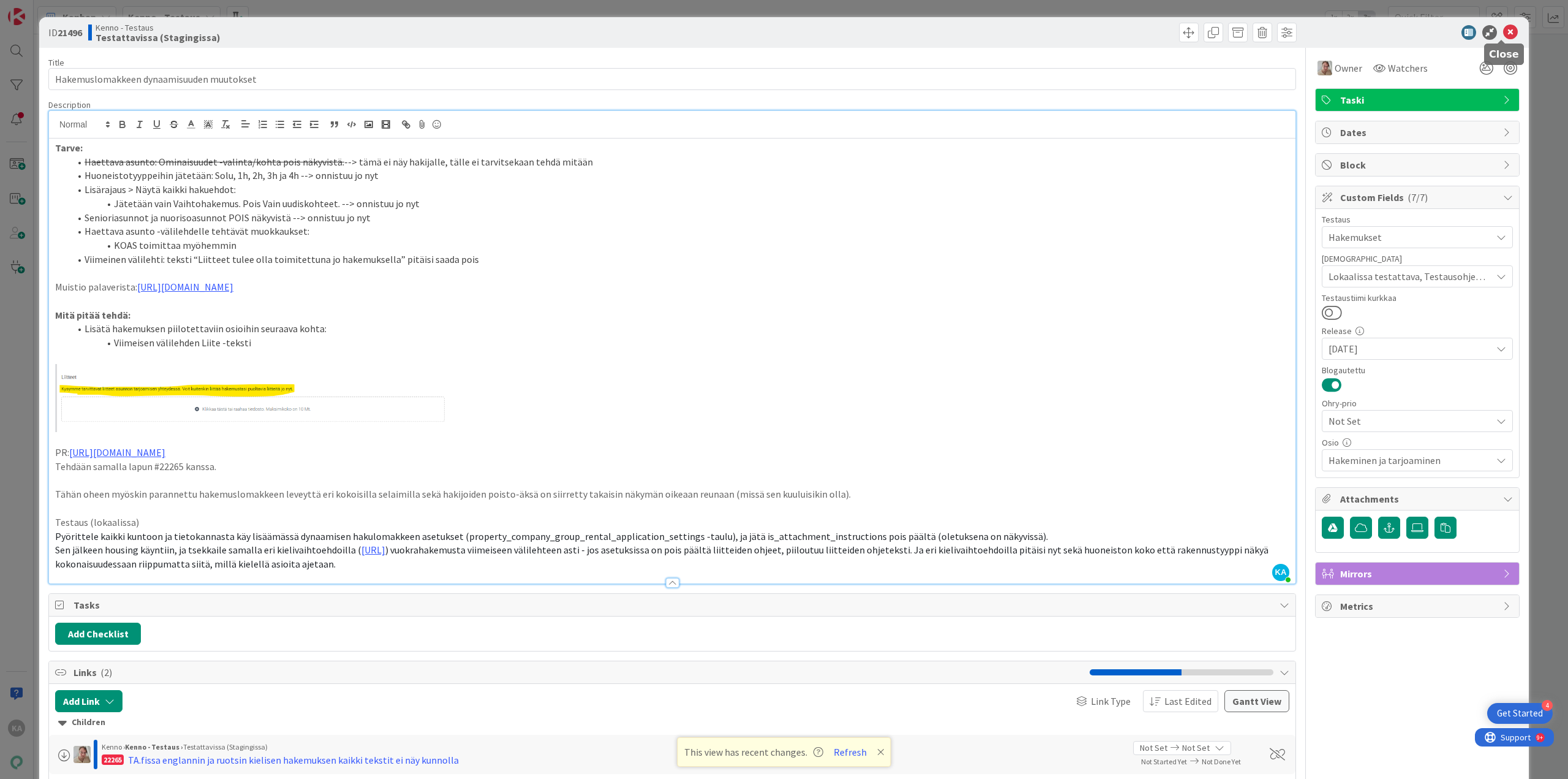
click at [1503, 35] on icon at bounding box center [1511, 32] width 15 height 15
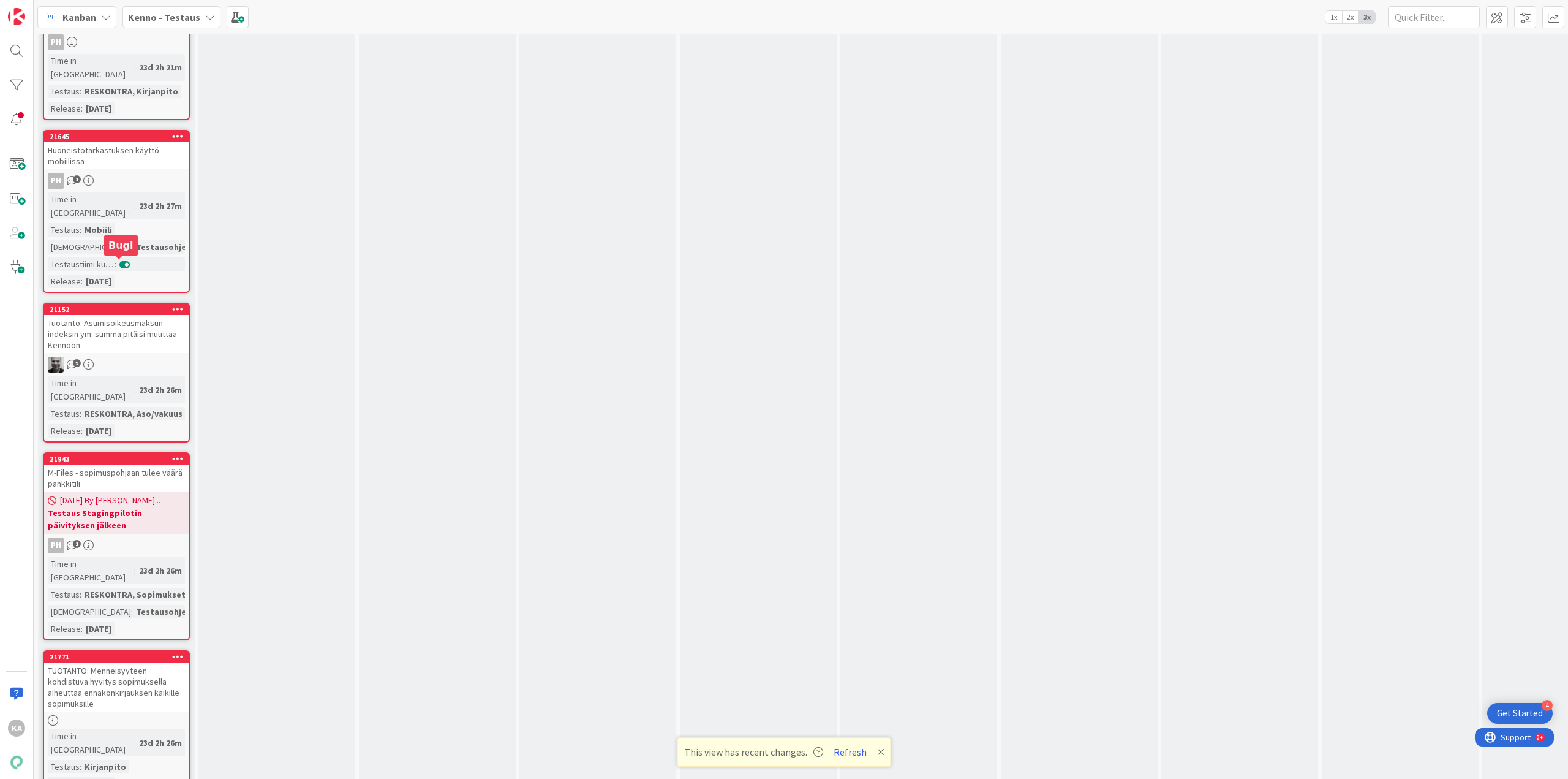
scroll to position [6312, 0]
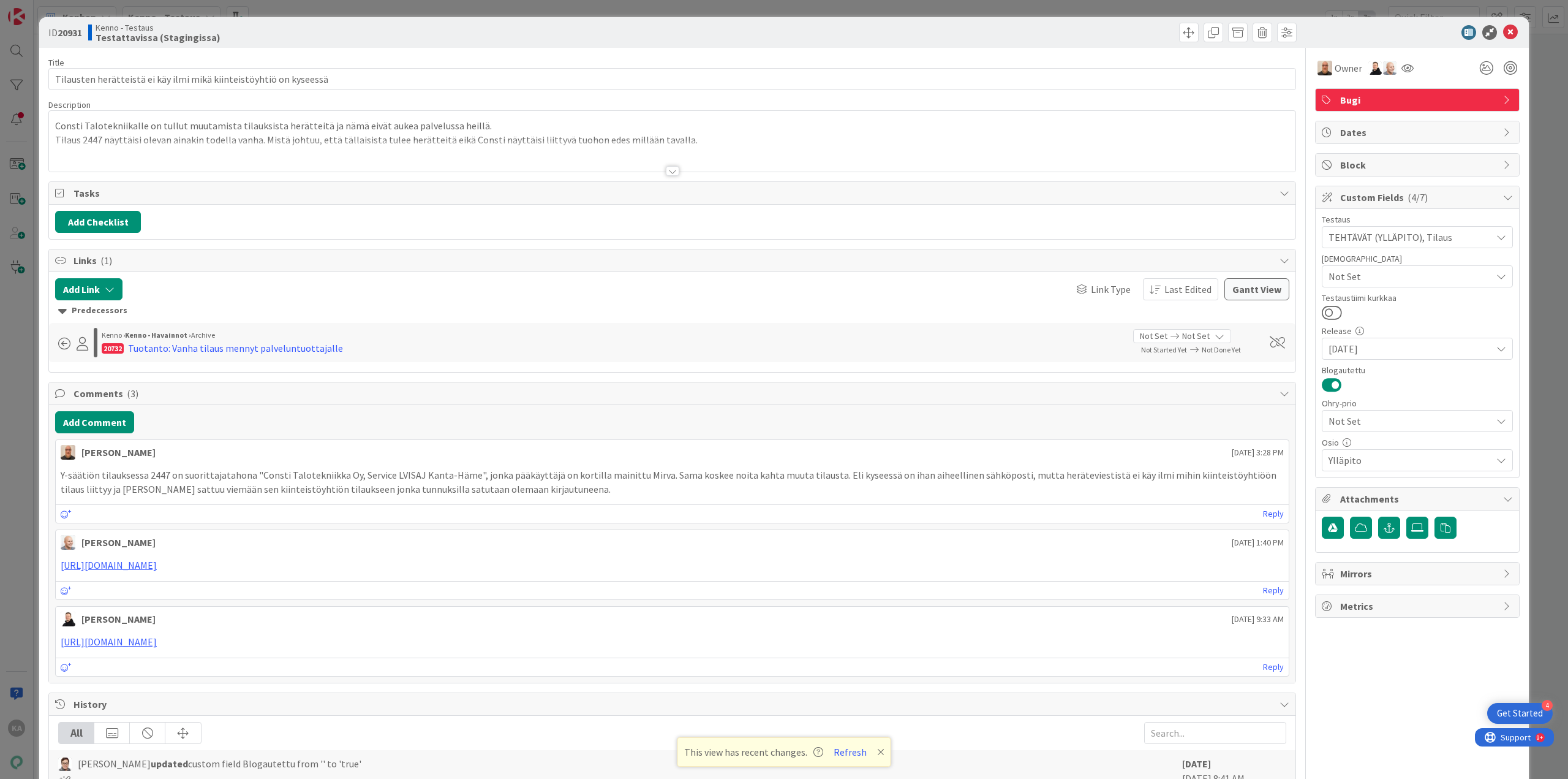
click at [669, 172] on div at bounding box center [673, 170] width 14 height 10
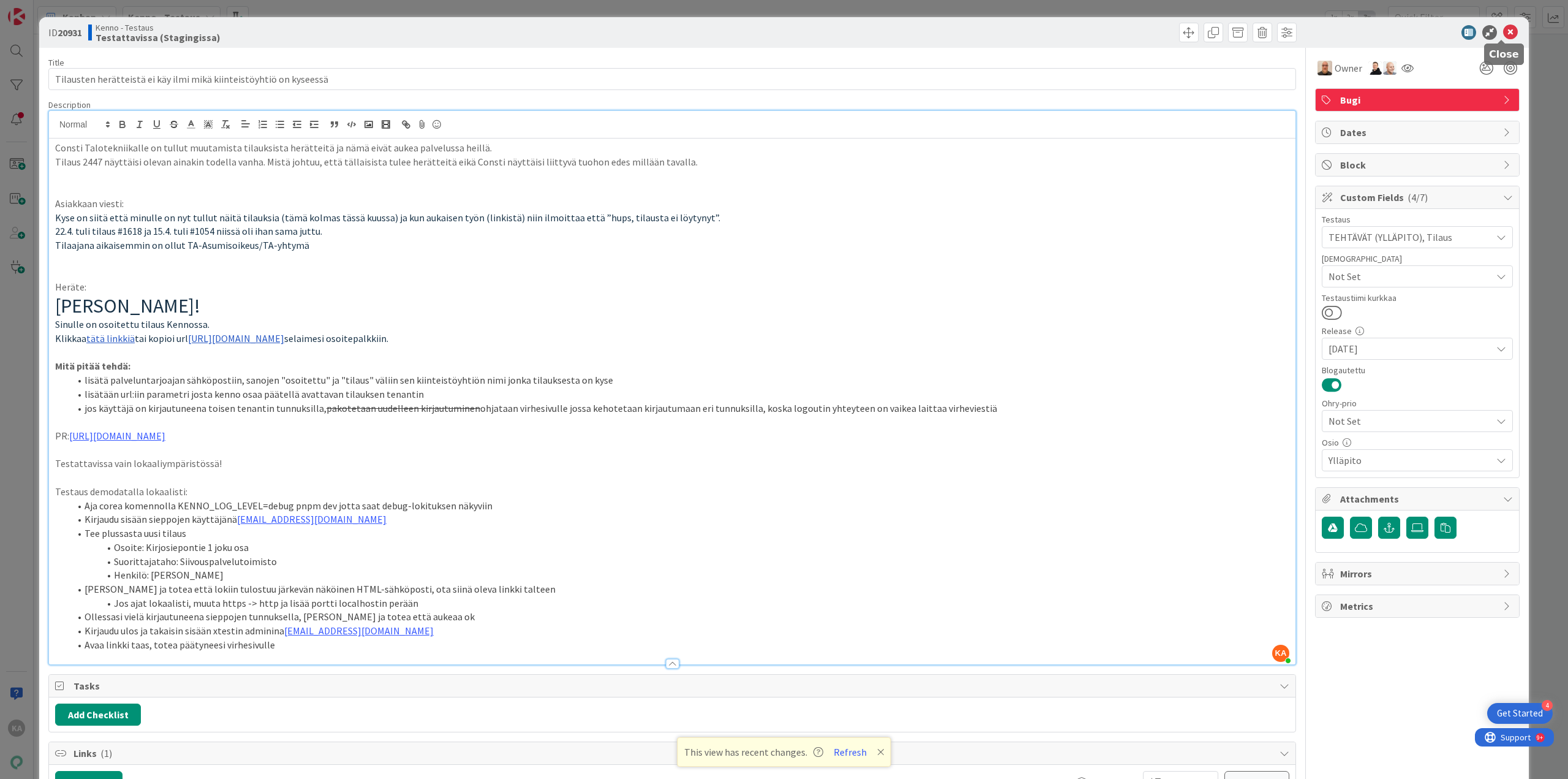
click at [1503, 29] on icon at bounding box center [1511, 32] width 15 height 15
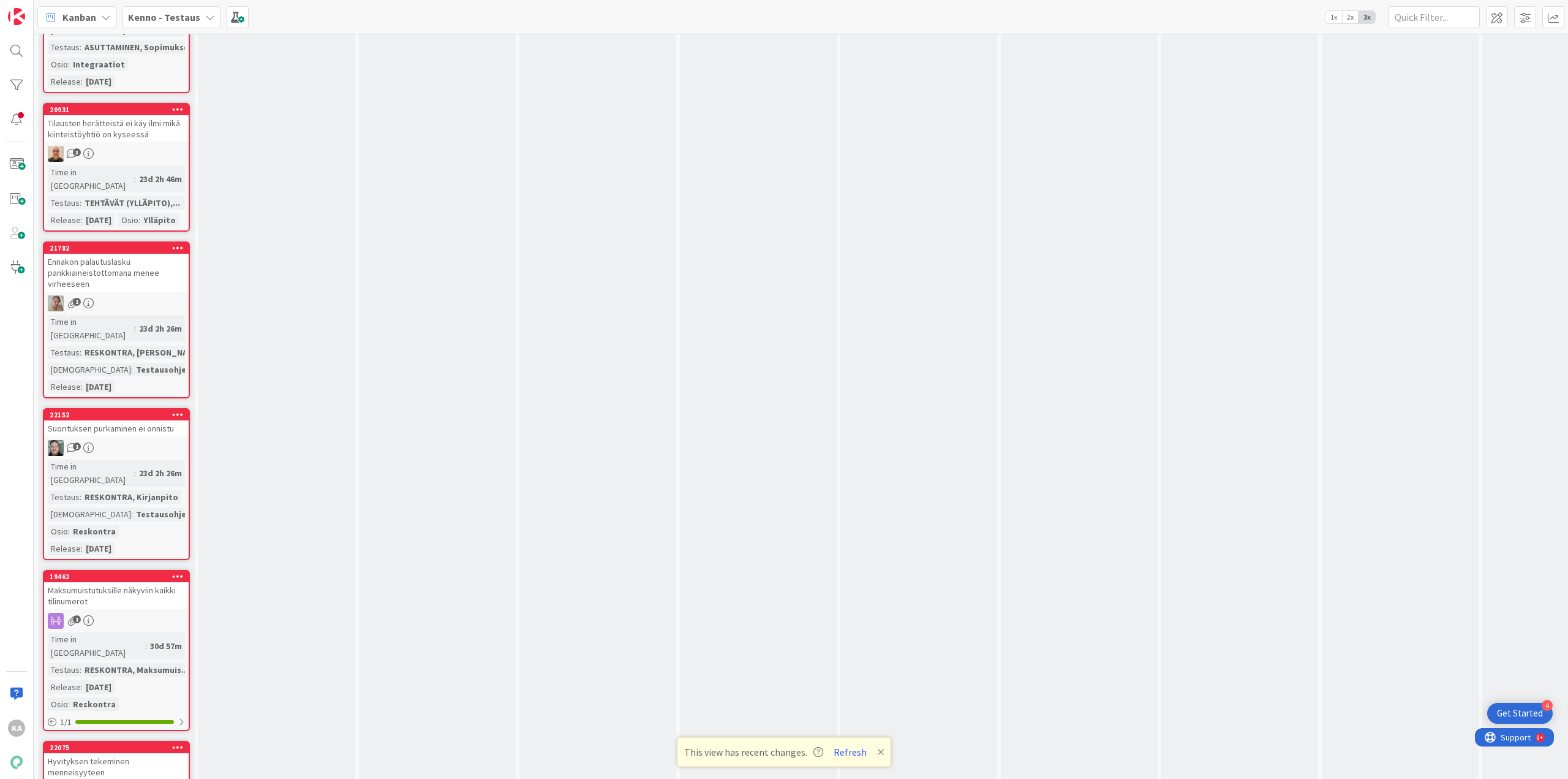
scroll to position [7170, 0]
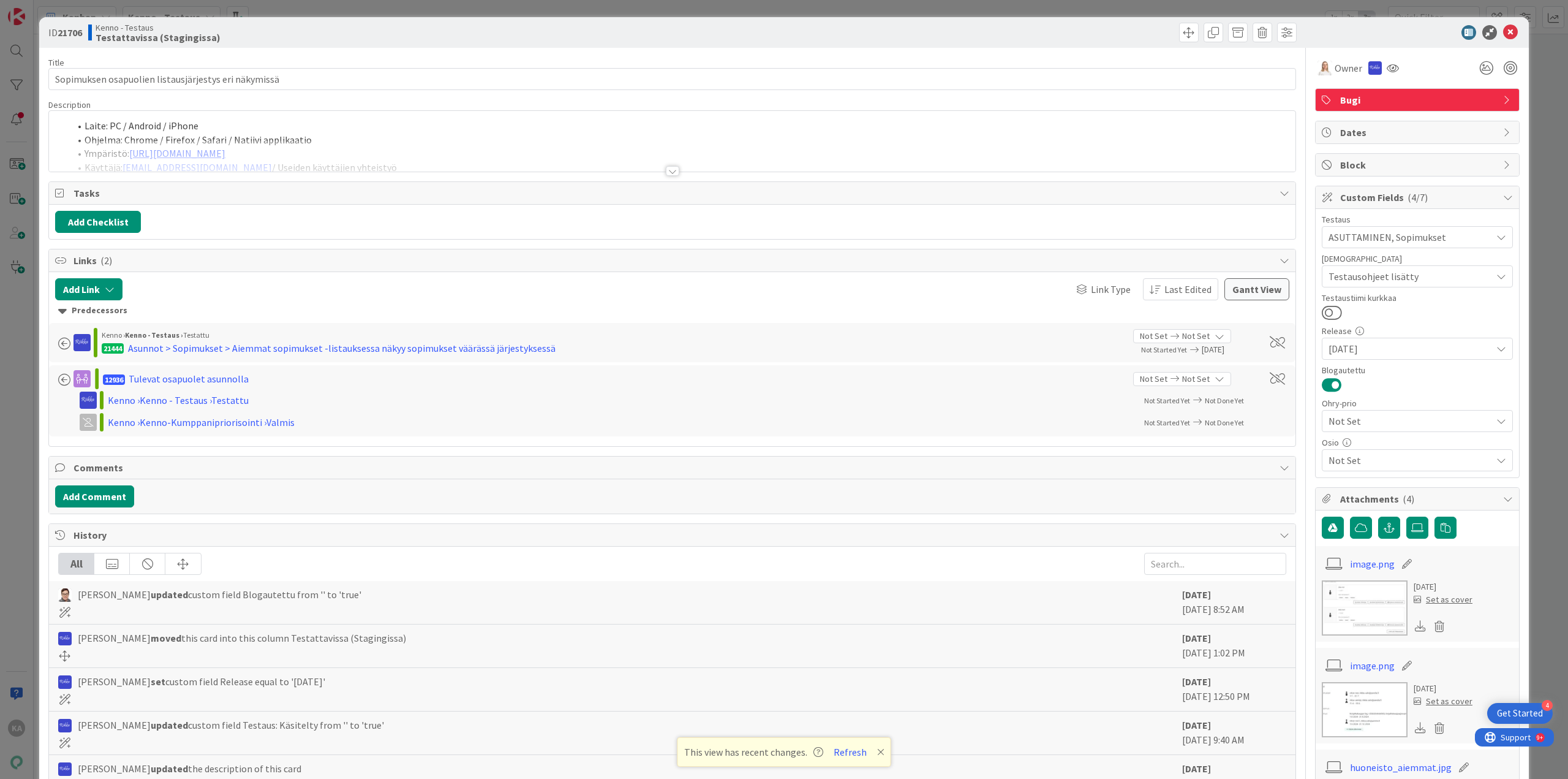
click at [666, 176] on div at bounding box center [673, 170] width 14 height 10
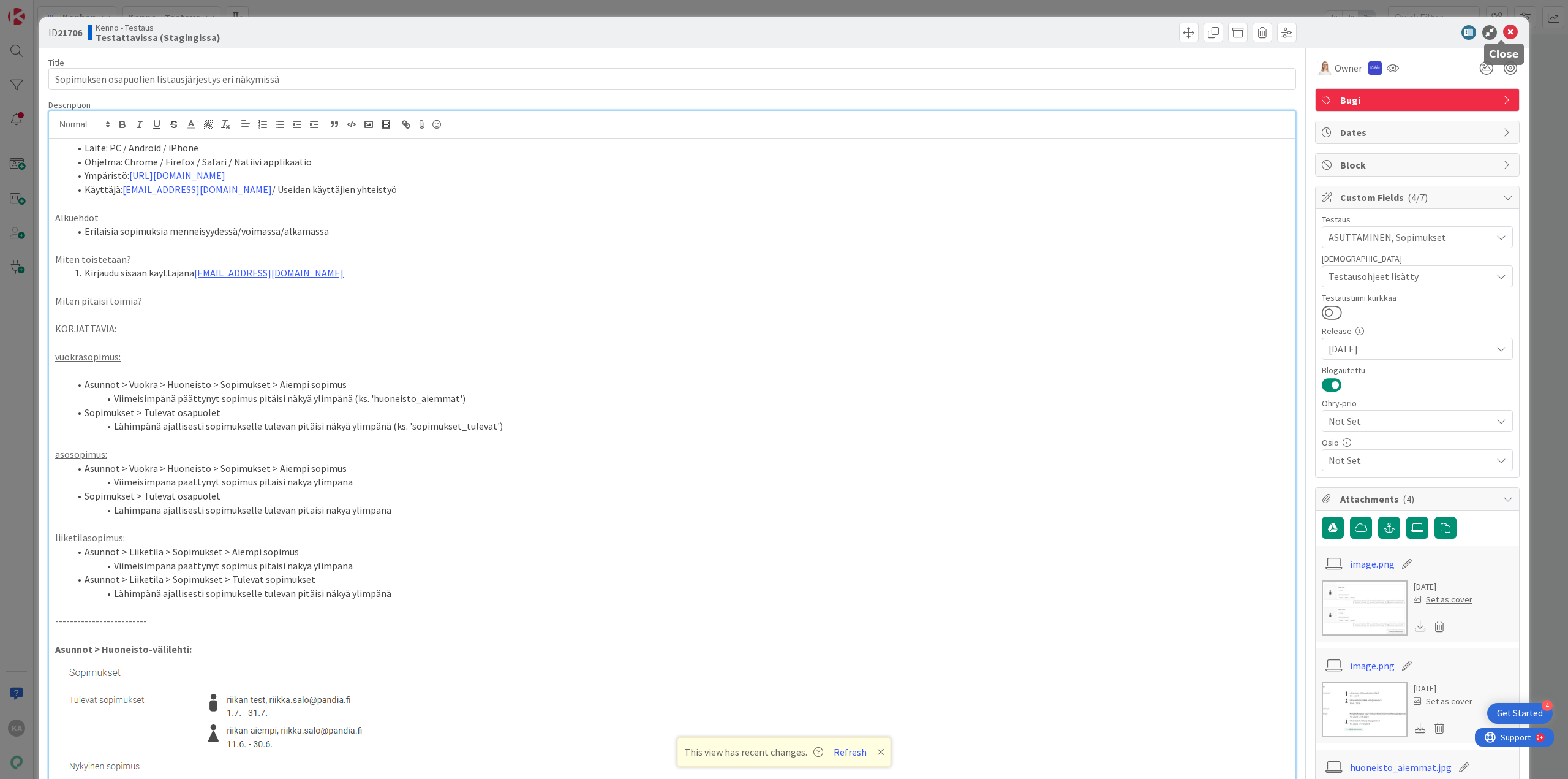
click at [1503, 35] on icon at bounding box center [1511, 32] width 15 height 15
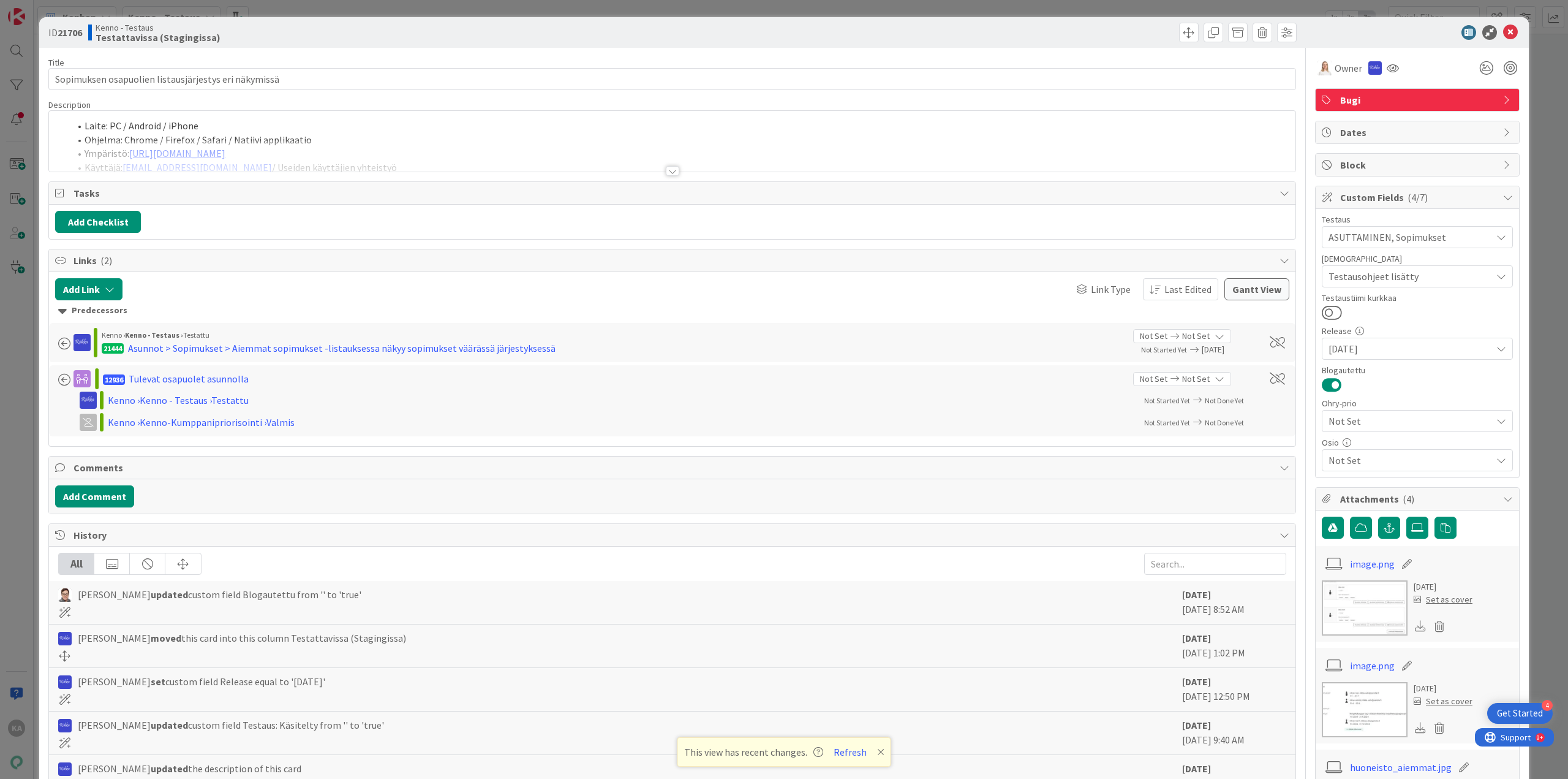
click at [671, 168] on div at bounding box center [673, 170] width 14 height 10
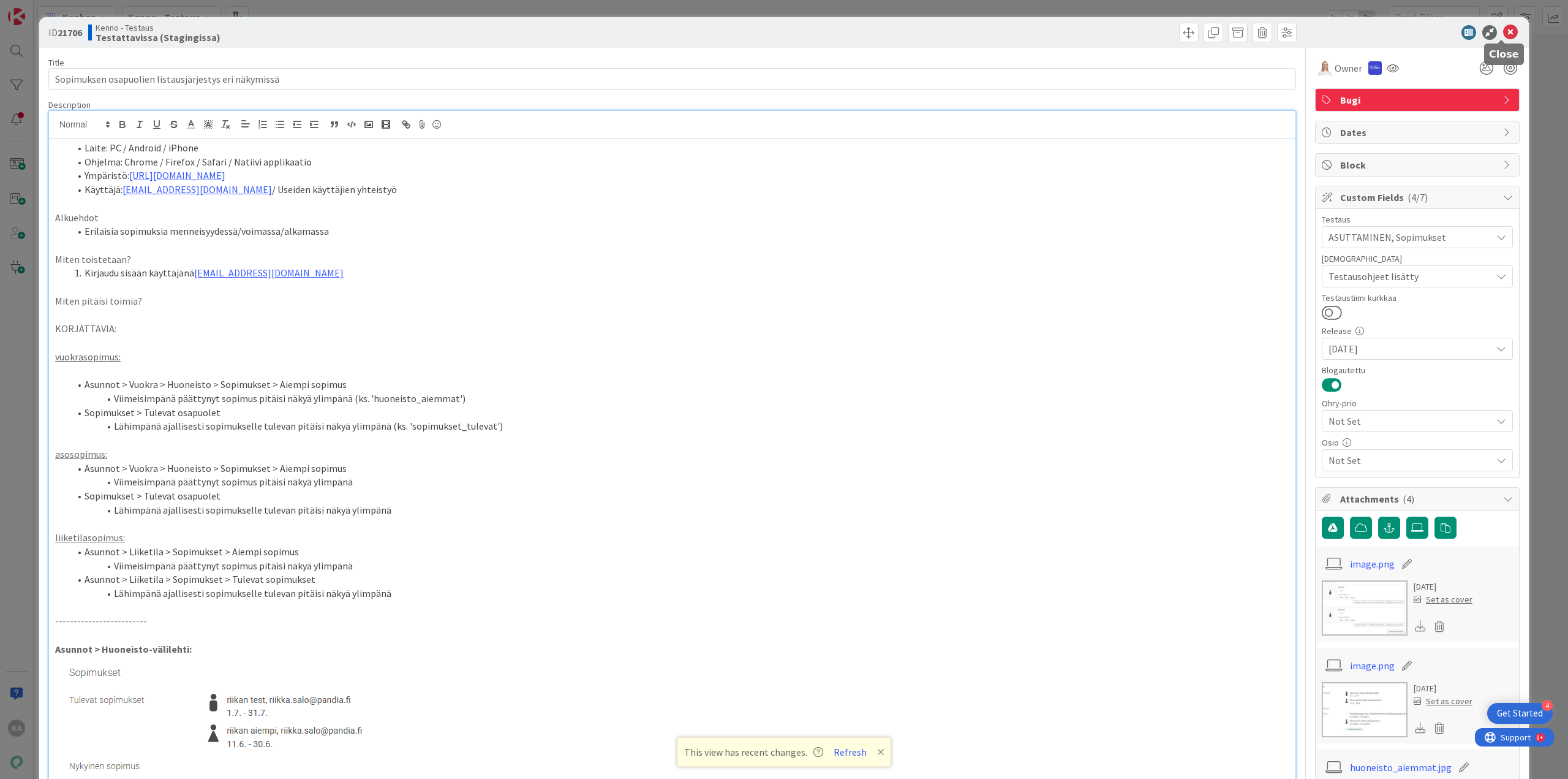
click at [1503, 33] on icon at bounding box center [1511, 32] width 15 height 15
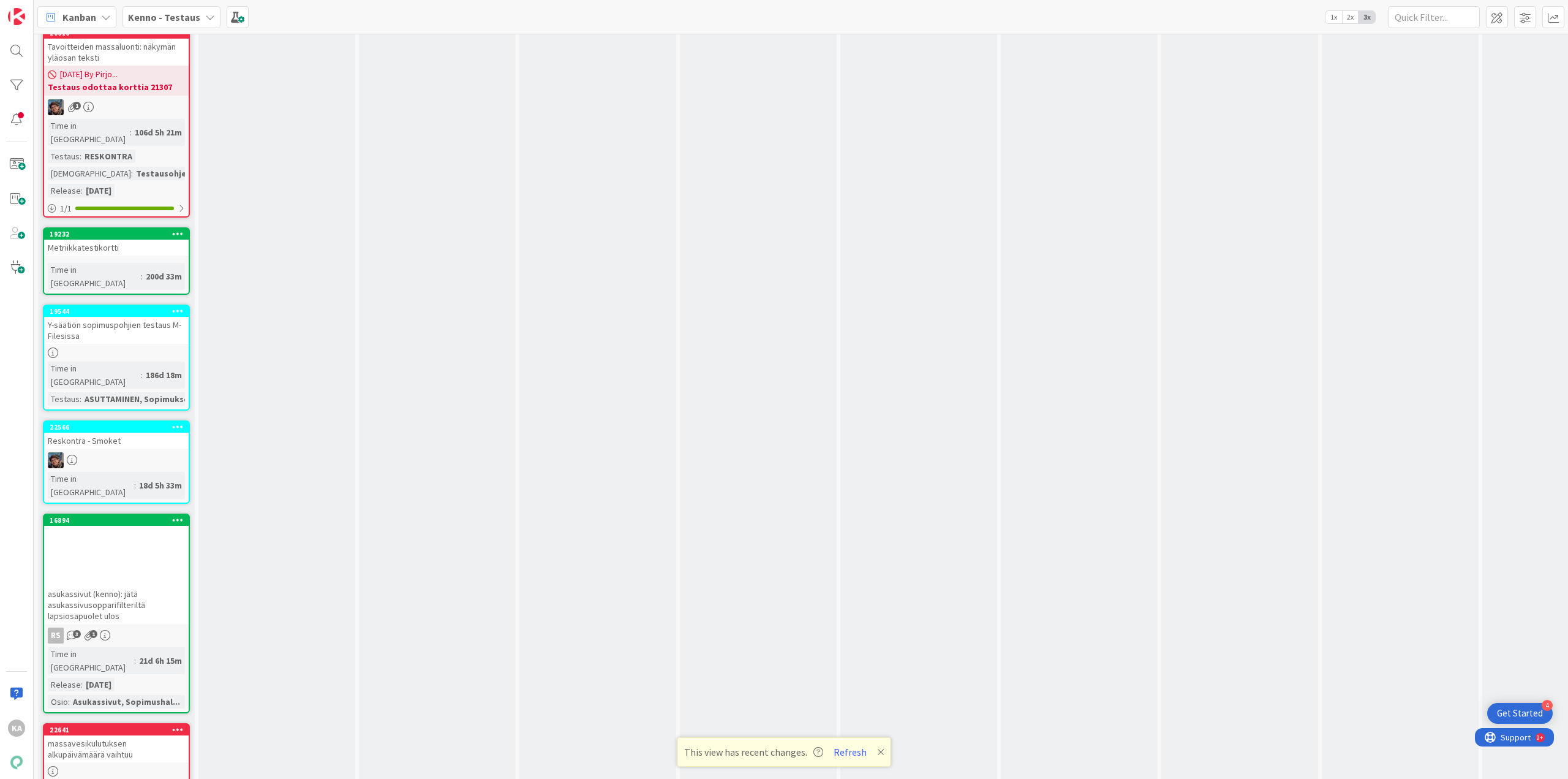
scroll to position [8580, 0]
